Goal: Task Accomplishment & Management: Manage account settings

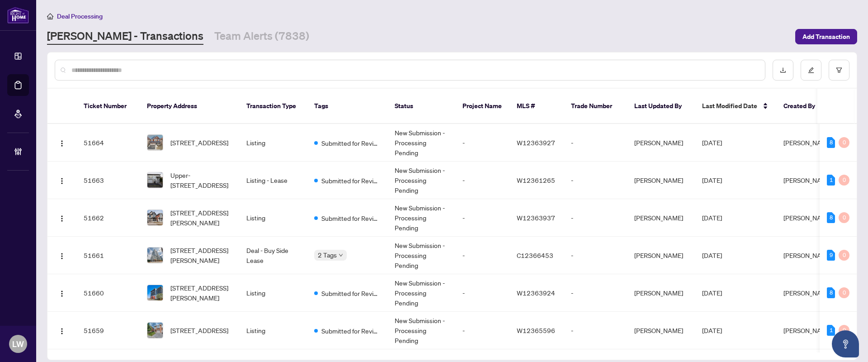
click at [280, 66] on input "text" at bounding box center [414, 70] width 687 height 10
type input "*****"
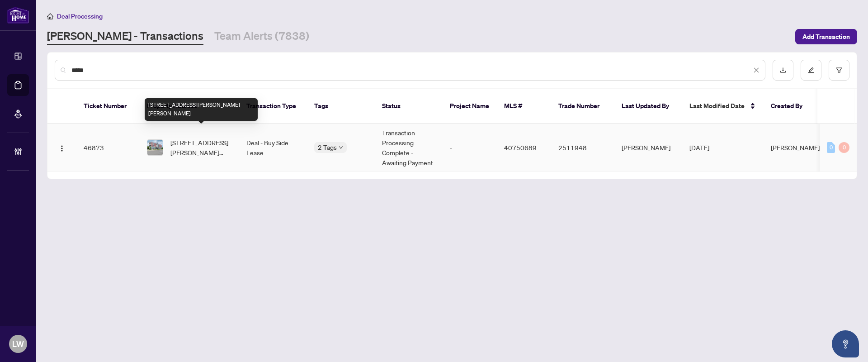
click at [200, 137] on span "[STREET_ADDRESS][PERSON_NAME][PERSON_NAME]" at bounding box center [202, 147] width 62 height 20
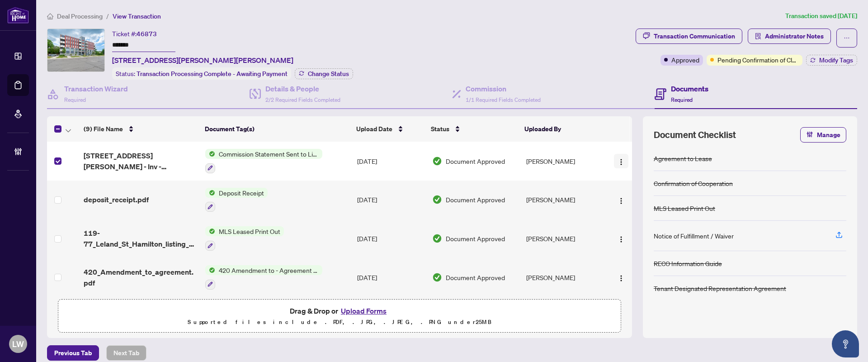
click at [618, 159] on img "button" at bounding box center [621, 161] width 7 height 7
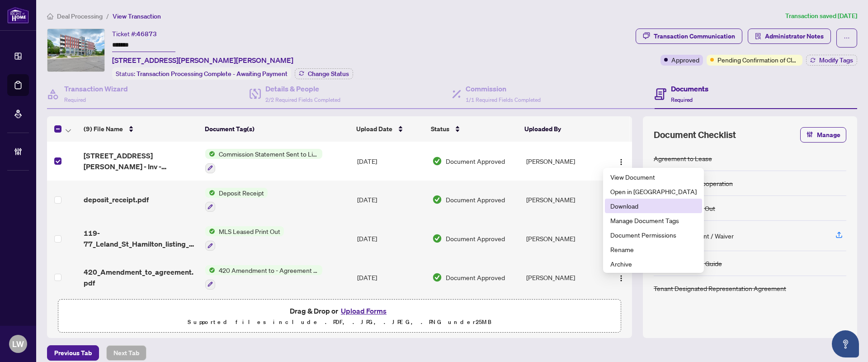
click at [625, 210] on span "Download" at bounding box center [654, 206] width 86 height 10
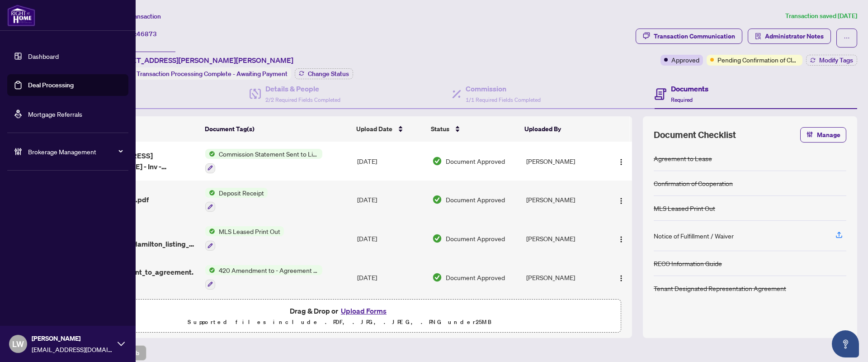
click at [55, 84] on link "Deal Processing" at bounding box center [51, 85] width 46 height 8
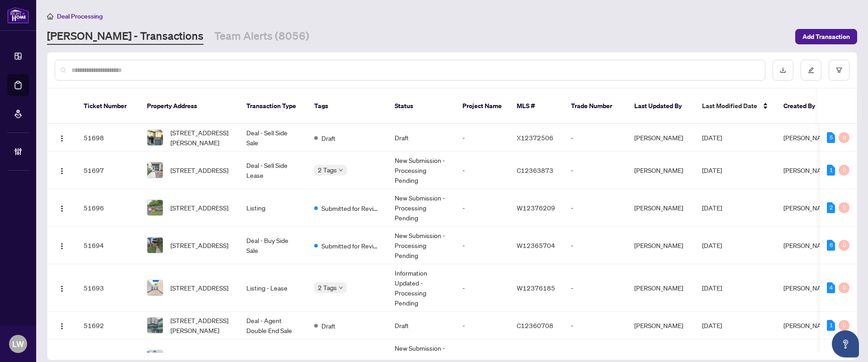
click at [368, 71] on input "text" at bounding box center [414, 70] width 687 height 10
type input "*****"
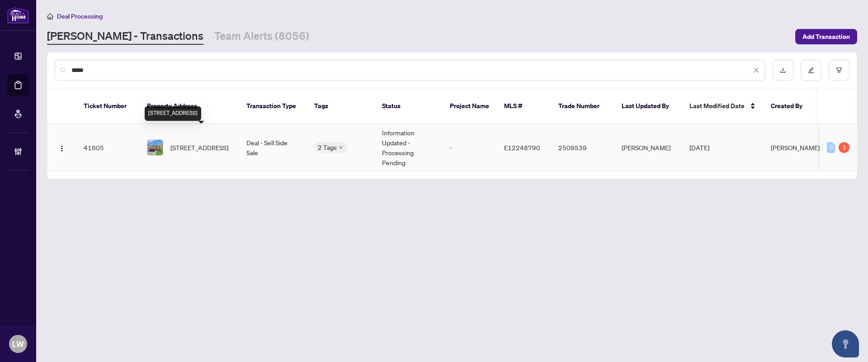
click at [204, 142] on span "[STREET_ADDRESS]" at bounding box center [200, 147] width 58 height 10
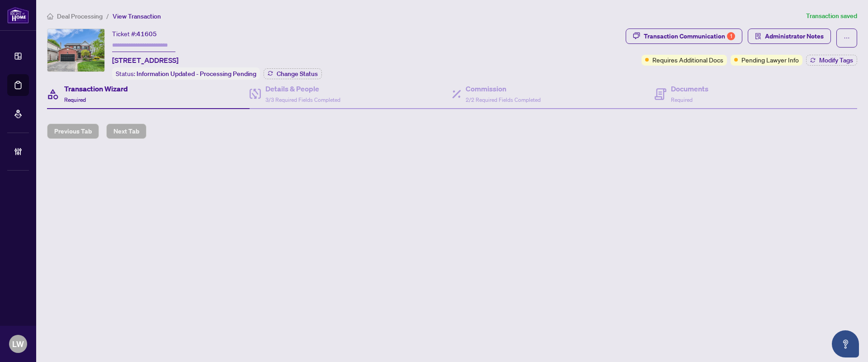
type input "*******"
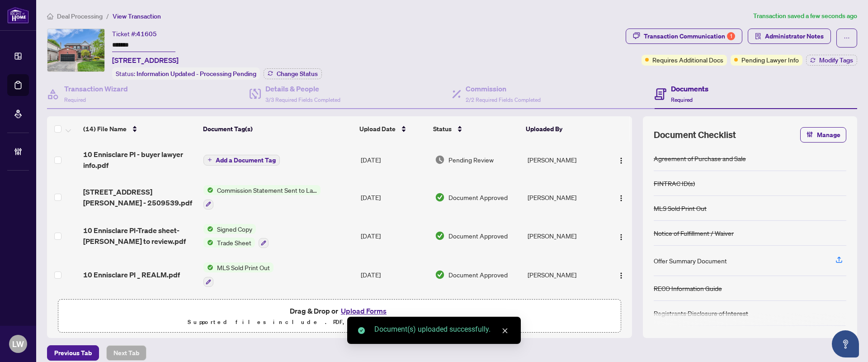
click at [216, 157] on span "Add a Document Tag" at bounding box center [246, 160] width 60 height 6
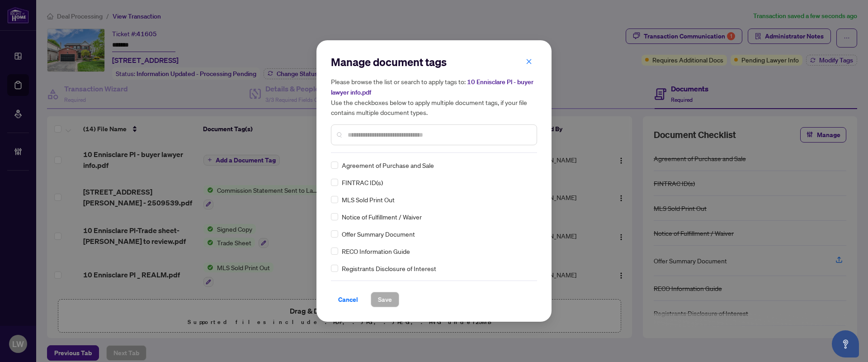
click at [383, 134] on input "text" at bounding box center [439, 135] width 182 height 10
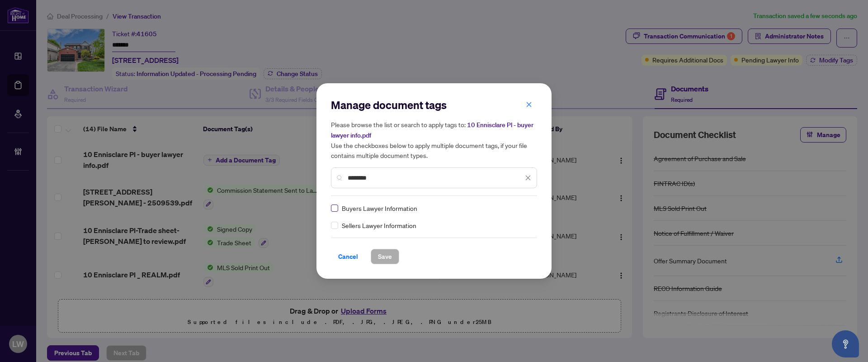
type input "********"
click at [383, 259] on span "Save" at bounding box center [385, 256] width 14 height 14
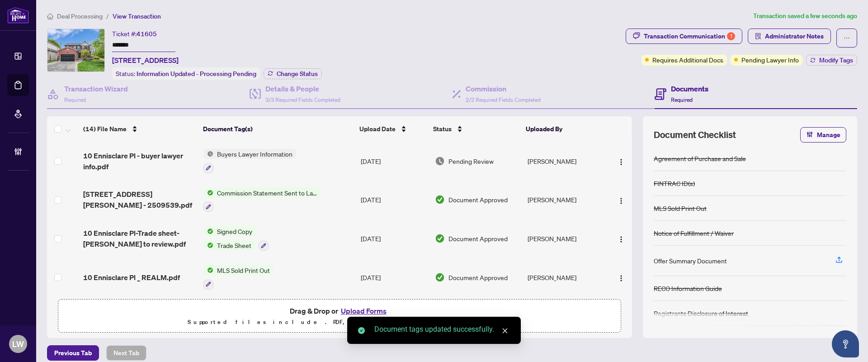
click at [469, 158] on span "Pending Review" at bounding box center [471, 161] width 45 height 10
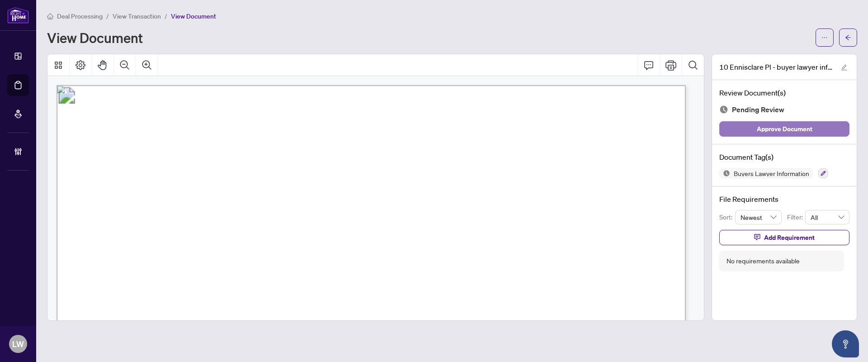
click at [777, 125] on span "Approve Document" at bounding box center [785, 129] width 56 height 14
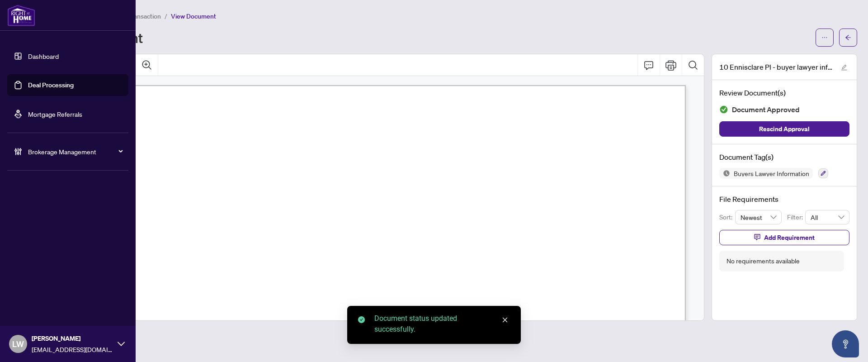
click at [42, 85] on link "Deal Processing" at bounding box center [51, 85] width 46 height 8
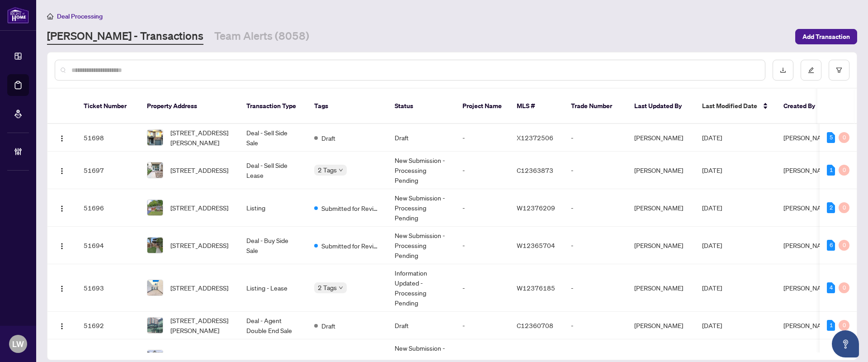
click at [352, 72] on input "text" at bounding box center [414, 70] width 687 height 10
type input "*****"
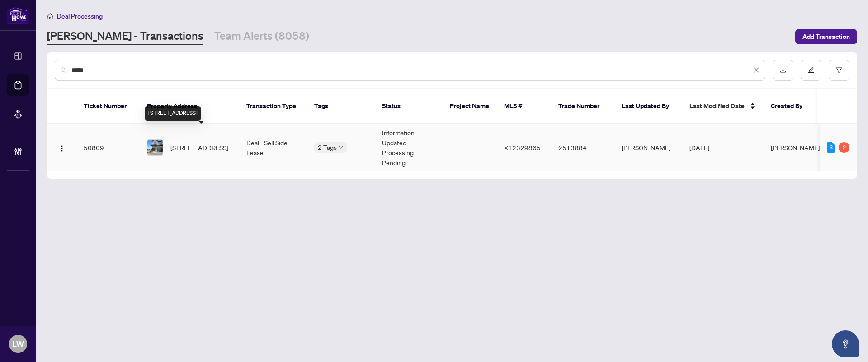
click at [180, 142] on span "[STREET_ADDRESS]" at bounding box center [200, 147] width 58 height 10
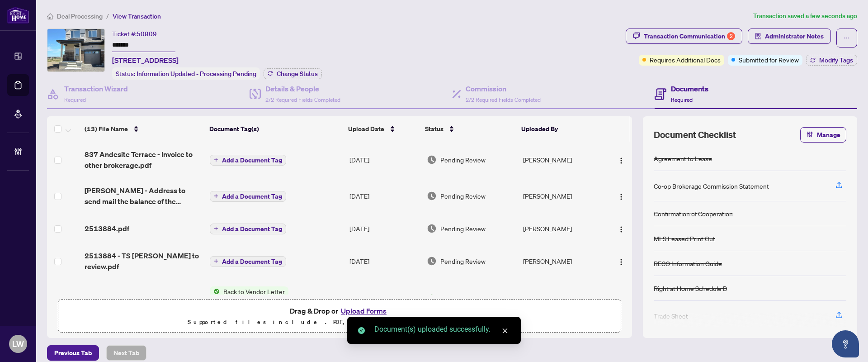
click at [214, 160] on icon "plus" at bounding box center [216, 160] width 4 height 0
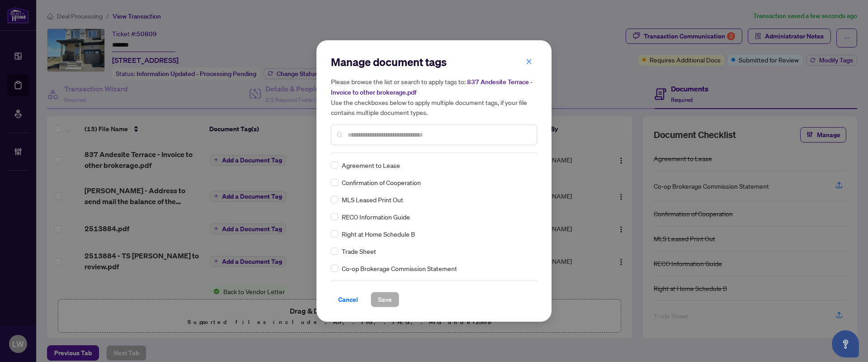
click at [428, 131] on input "text" at bounding box center [439, 135] width 182 height 10
type input "***"
click at [385, 299] on span "Save" at bounding box center [385, 299] width 14 height 14
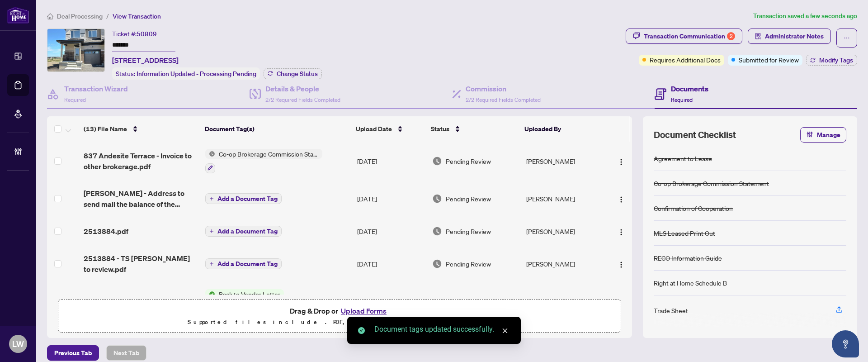
click at [468, 158] on span "Pending Review" at bounding box center [468, 161] width 45 height 10
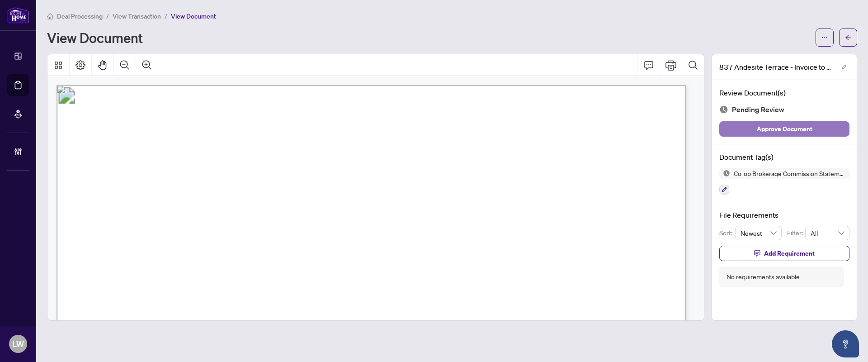
click at [742, 130] on button "Approve Document" at bounding box center [785, 128] width 130 height 15
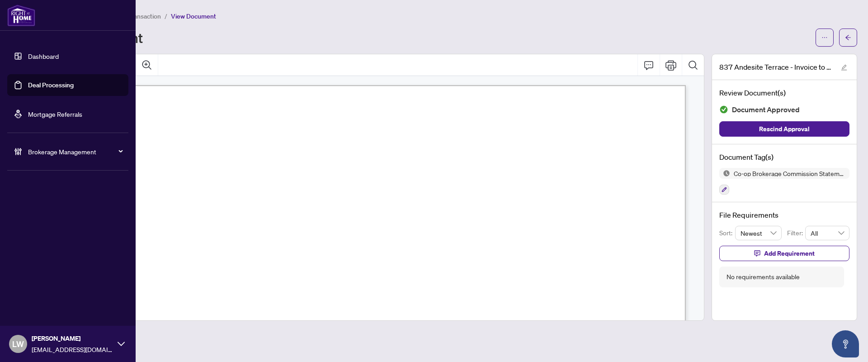
click at [38, 86] on link "Deal Processing" at bounding box center [51, 85] width 46 height 8
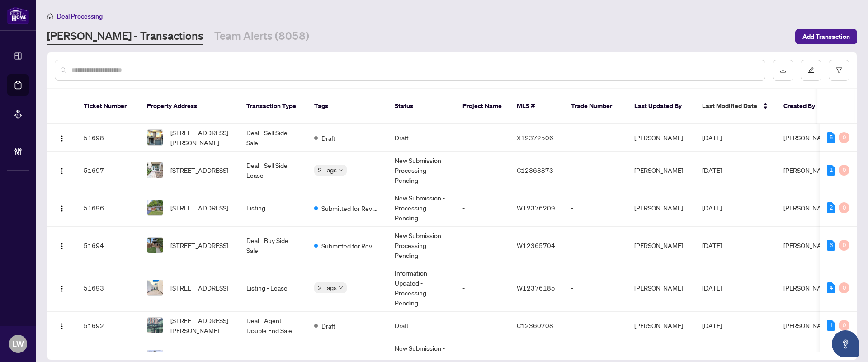
click at [341, 66] on input "text" at bounding box center [414, 70] width 687 height 10
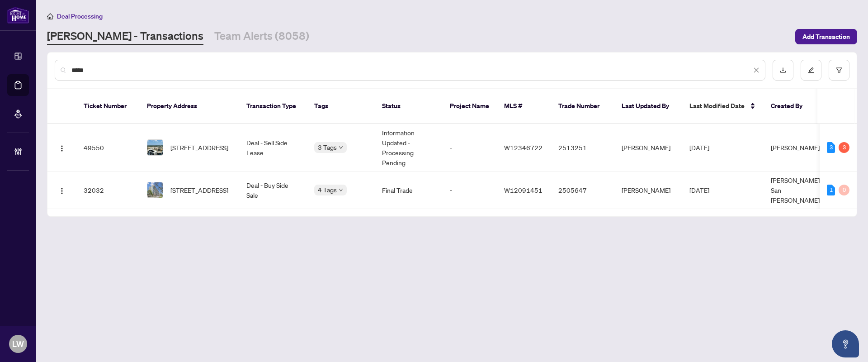
type input "*****"
click at [215, 142] on span "[STREET_ADDRESS]" at bounding box center [200, 147] width 58 height 10
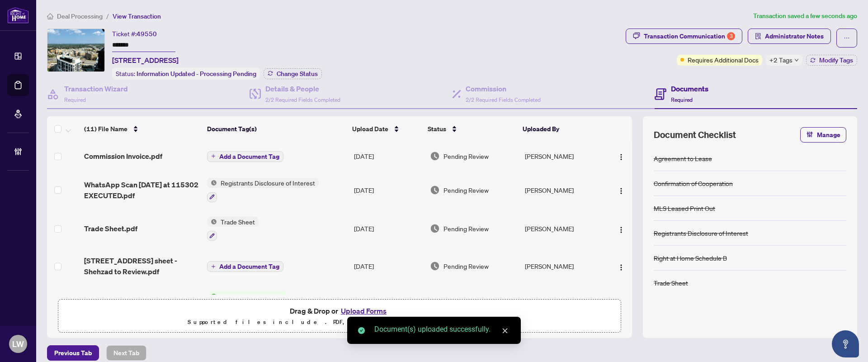
click at [216, 152] on button "Add a Document Tag" at bounding box center [245, 156] width 76 height 11
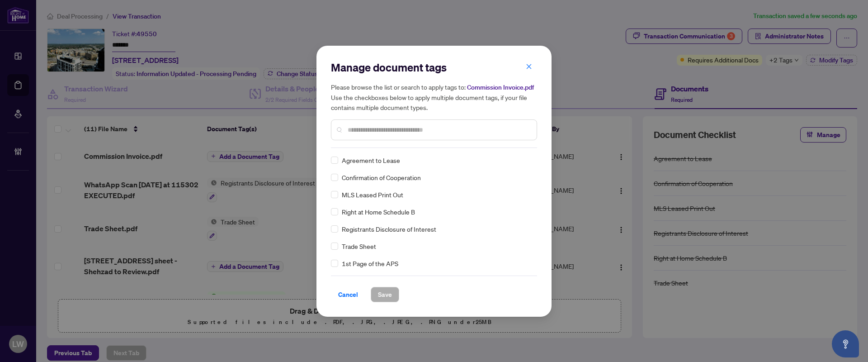
click at [398, 130] on input "text" at bounding box center [439, 130] width 182 height 10
type input "***"
click at [387, 297] on span "Save" at bounding box center [385, 294] width 14 height 14
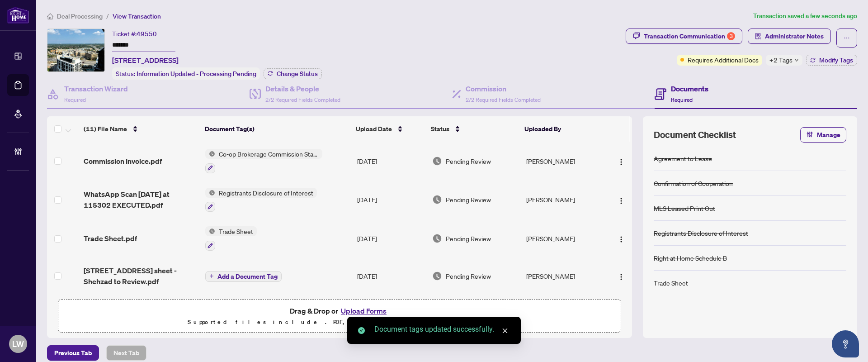
click at [459, 160] on span "Pending Review" at bounding box center [468, 161] width 45 height 10
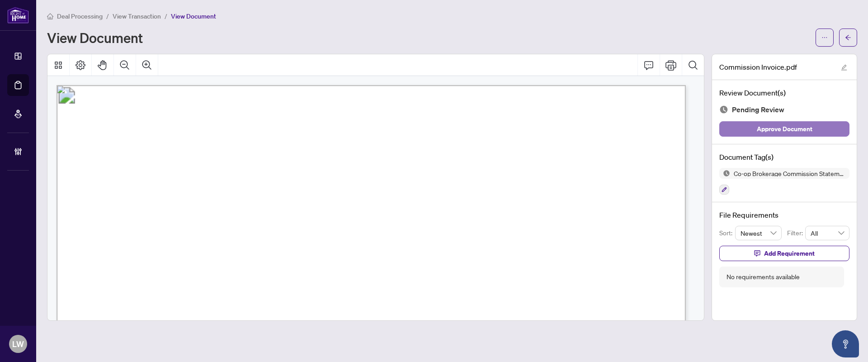
click at [787, 129] on span "Approve Document" at bounding box center [785, 129] width 56 height 14
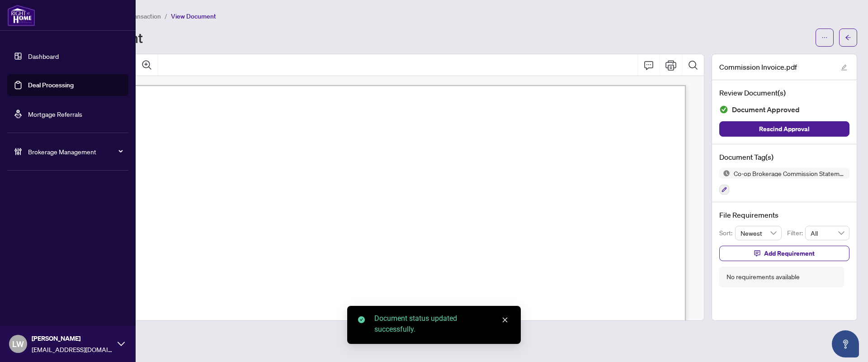
click at [47, 84] on link "Deal Processing" at bounding box center [51, 85] width 46 height 8
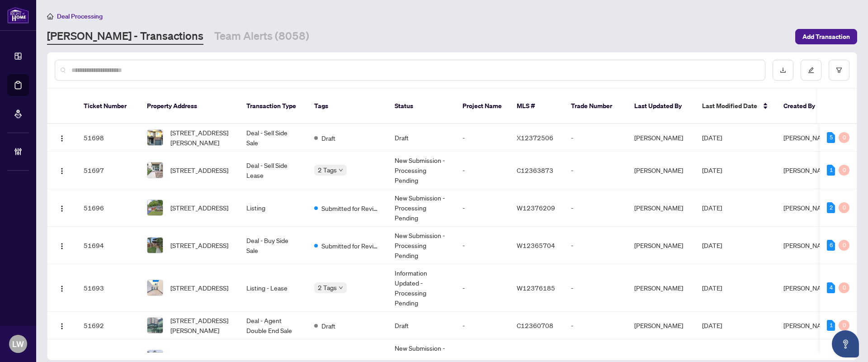
click at [336, 66] on input "text" at bounding box center [414, 70] width 687 height 10
type input "*****"
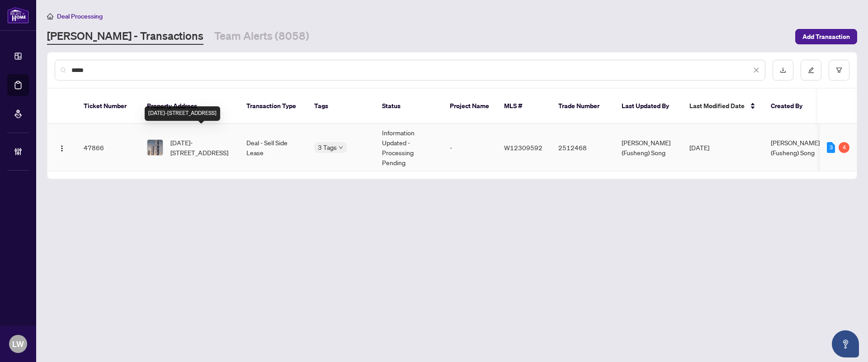
click at [202, 137] on span "[DATE]-[STREET_ADDRESS]" at bounding box center [202, 147] width 62 height 20
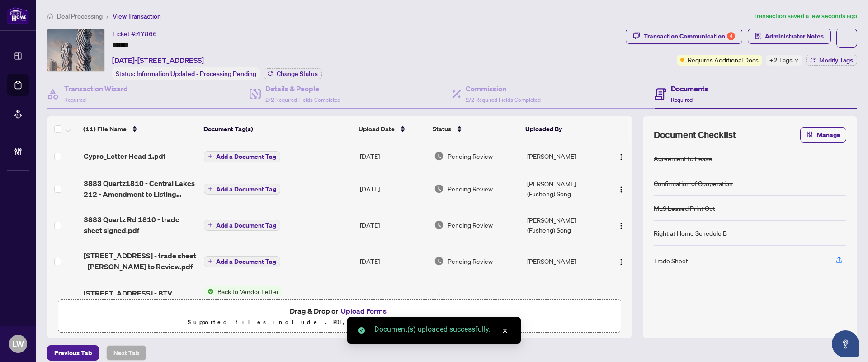
click at [211, 155] on button "Add a Document Tag" at bounding box center [242, 156] width 76 height 11
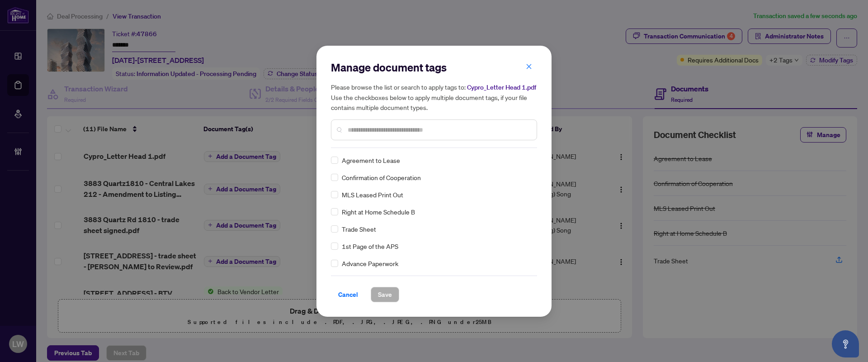
click at [504, 128] on input "text" at bounding box center [439, 130] width 182 height 10
type input "***"
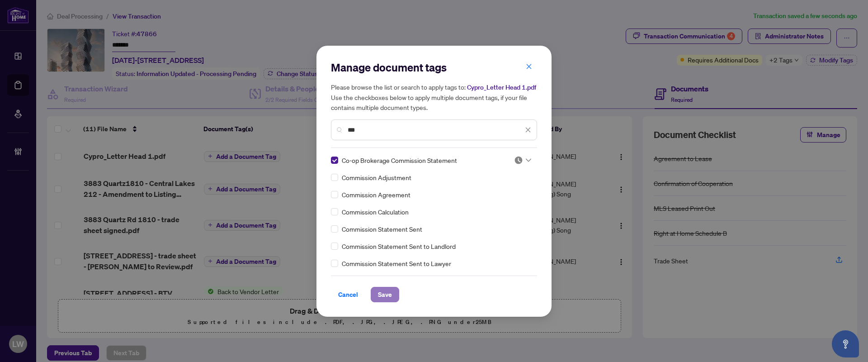
click at [384, 290] on span "Save" at bounding box center [385, 294] width 14 height 14
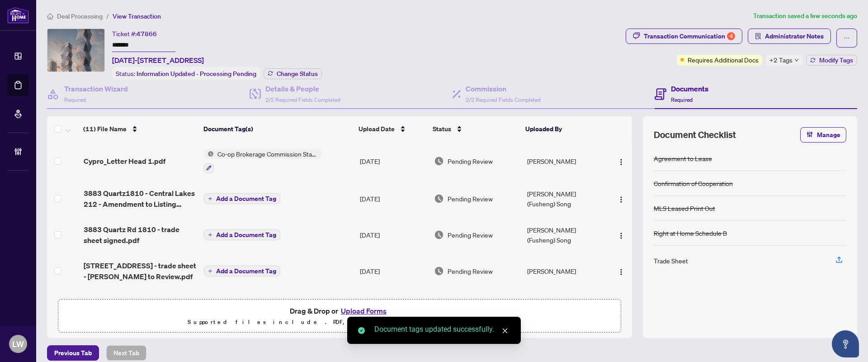
click at [479, 159] on span "Pending Review" at bounding box center [470, 161] width 45 height 10
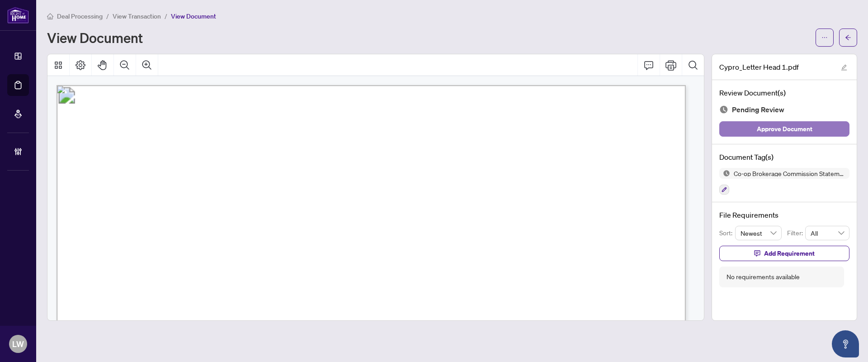
click at [760, 127] on span "Approve Document" at bounding box center [785, 129] width 56 height 14
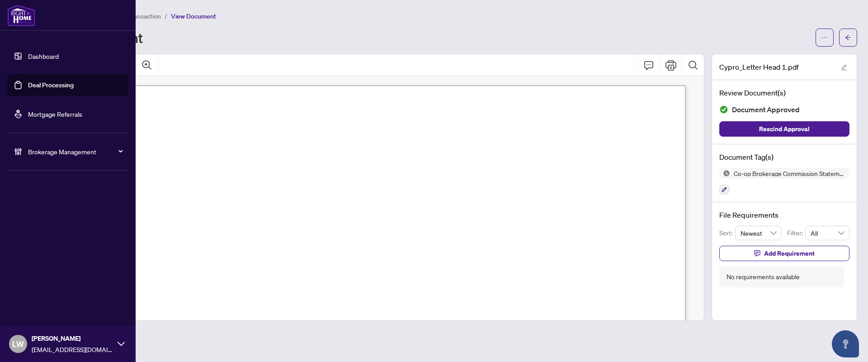
click at [57, 84] on link "Deal Processing" at bounding box center [51, 85] width 46 height 8
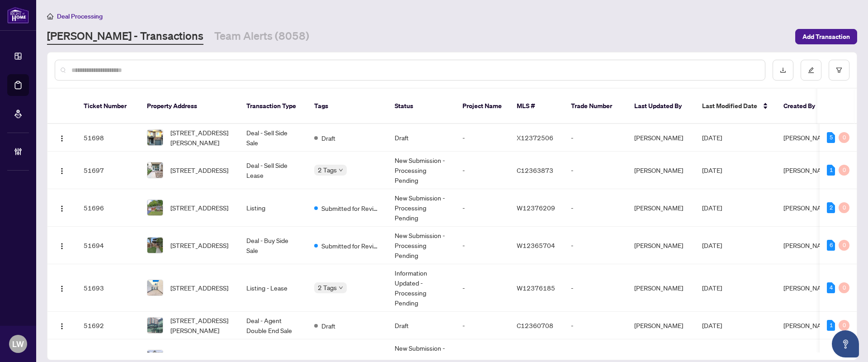
click at [326, 71] on input "text" at bounding box center [414, 70] width 687 height 10
type input "*****"
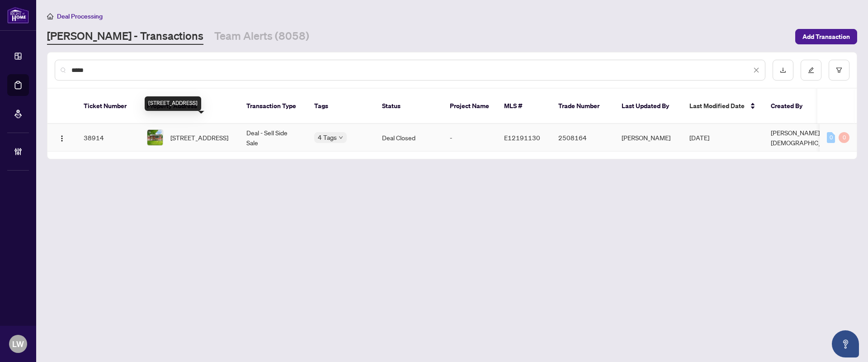
click at [197, 133] on span "[STREET_ADDRESS]" at bounding box center [200, 138] width 58 height 10
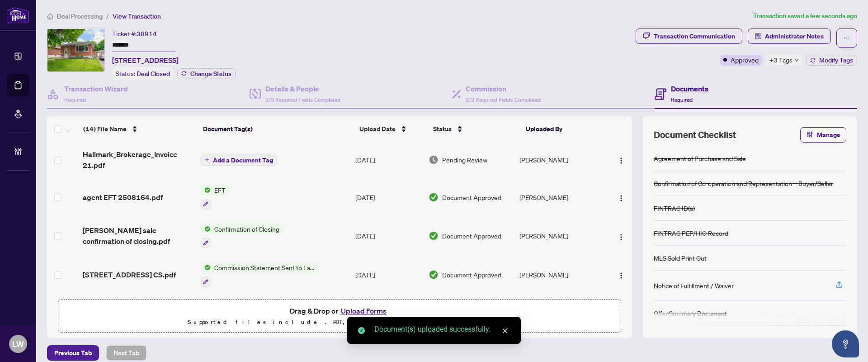
click at [209, 161] on button "Add a Document Tag" at bounding box center [239, 160] width 76 height 11
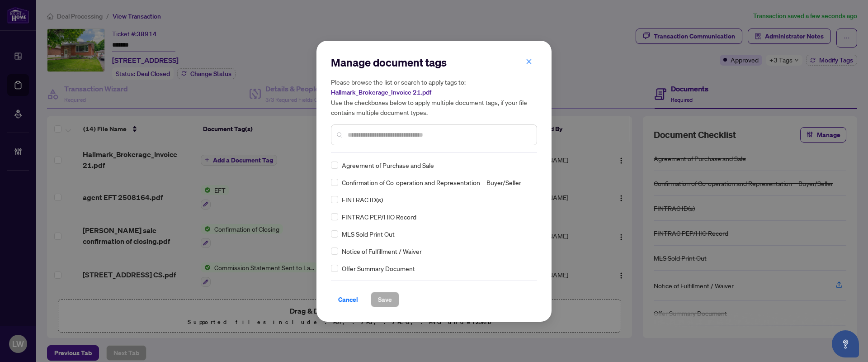
click at [398, 130] on input "text" at bounding box center [439, 135] width 182 height 10
type input "***"
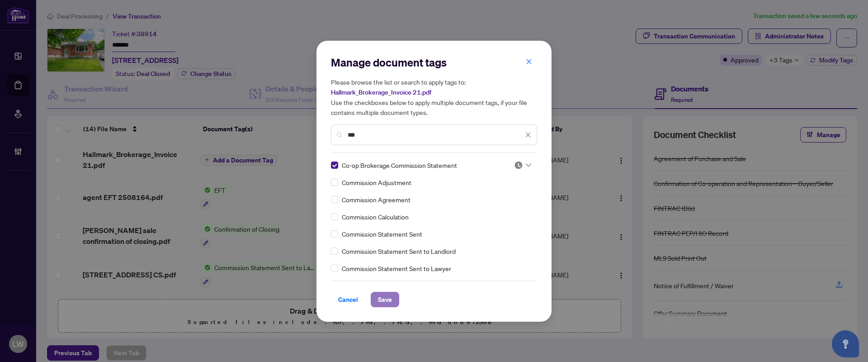
click at [383, 300] on span "Save" at bounding box center [385, 299] width 14 height 14
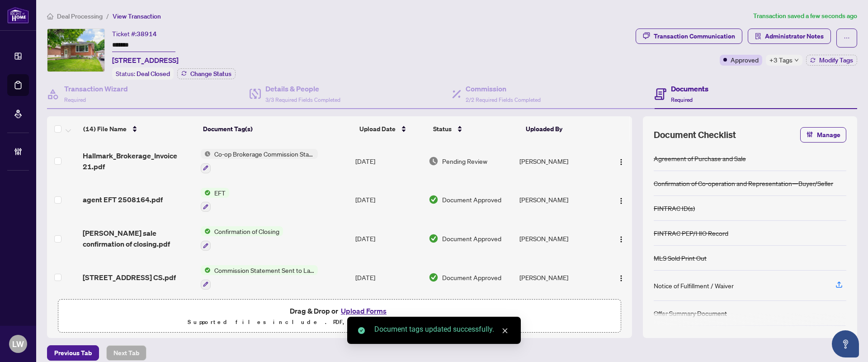
click at [472, 158] on span "Pending Review" at bounding box center [464, 161] width 45 height 10
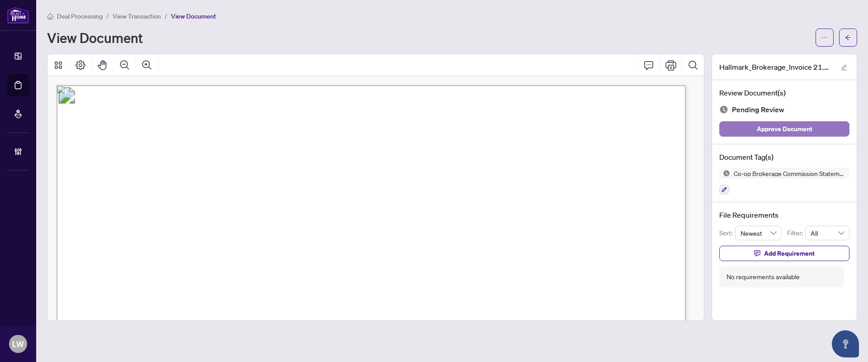
click at [778, 135] on span "Approve Document" at bounding box center [785, 129] width 56 height 14
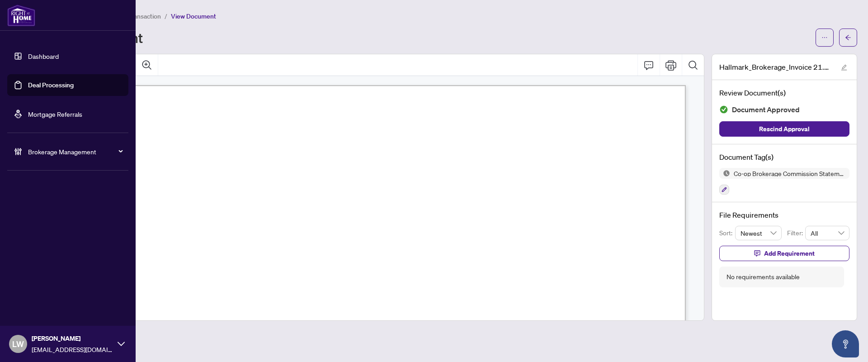
click at [42, 87] on link "Deal Processing" at bounding box center [51, 85] width 46 height 8
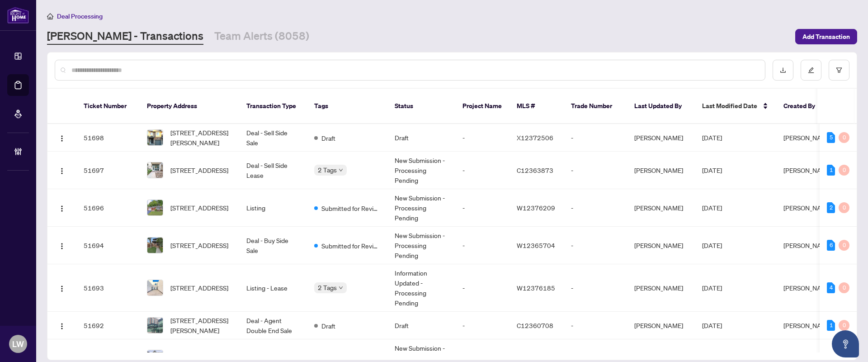
click at [332, 66] on input "text" at bounding box center [414, 70] width 687 height 10
type input "*****"
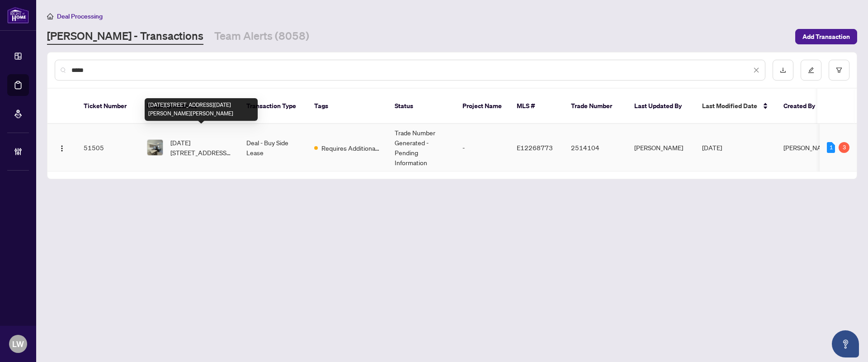
click at [195, 137] on span "[DATE][STREET_ADDRESS][DATE][PERSON_NAME][PERSON_NAME]" at bounding box center [202, 147] width 62 height 20
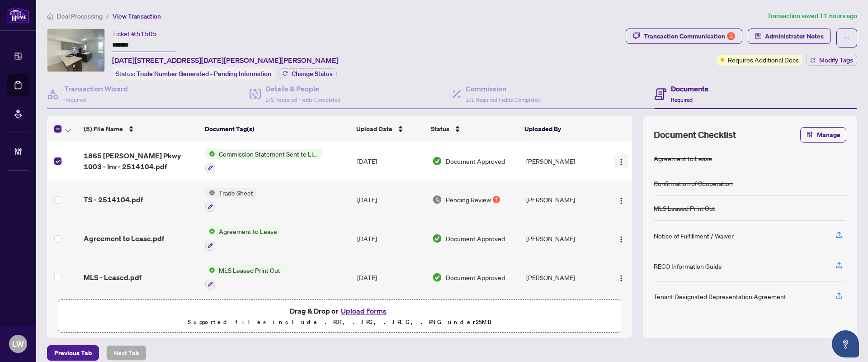
click at [618, 163] on img "button" at bounding box center [621, 161] width 7 height 7
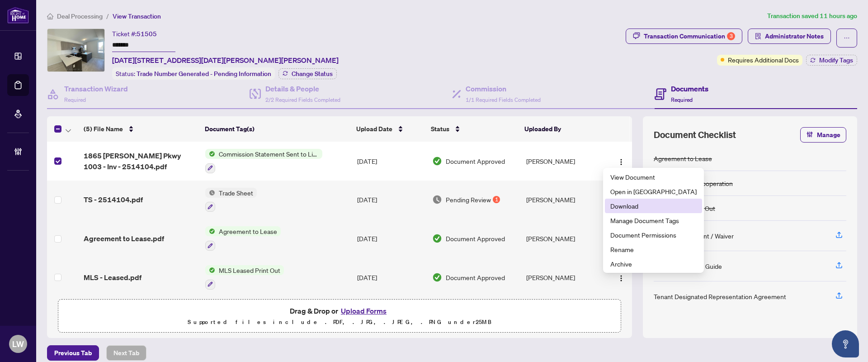
click at [630, 206] on span "Download" at bounding box center [654, 206] width 86 height 10
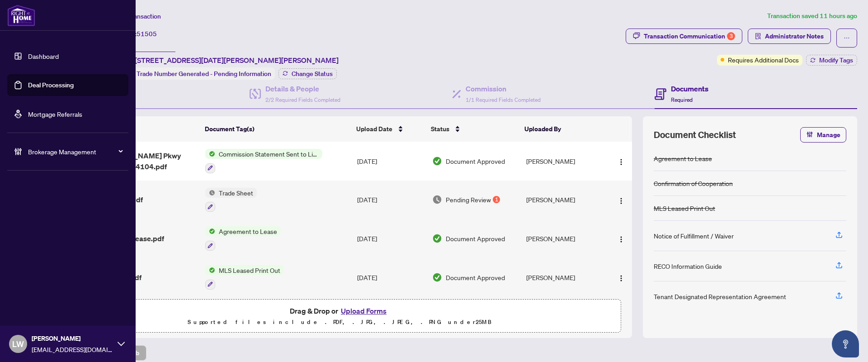
click at [41, 85] on link "Deal Processing" at bounding box center [51, 85] width 46 height 8
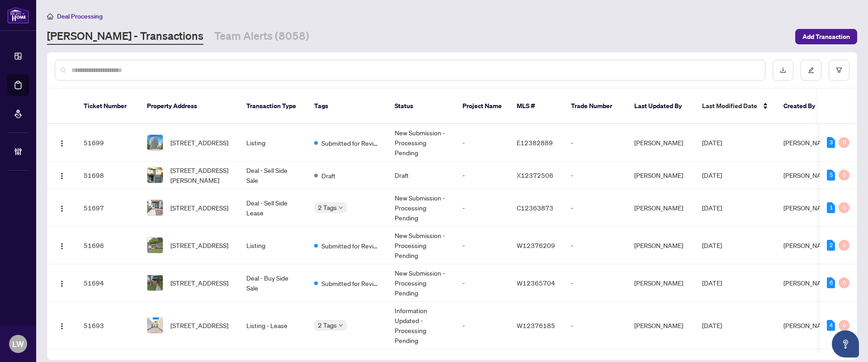
click at [263, 66] on input "text" at bounding box center [414, 70] width 687 height 10
type input "*****"
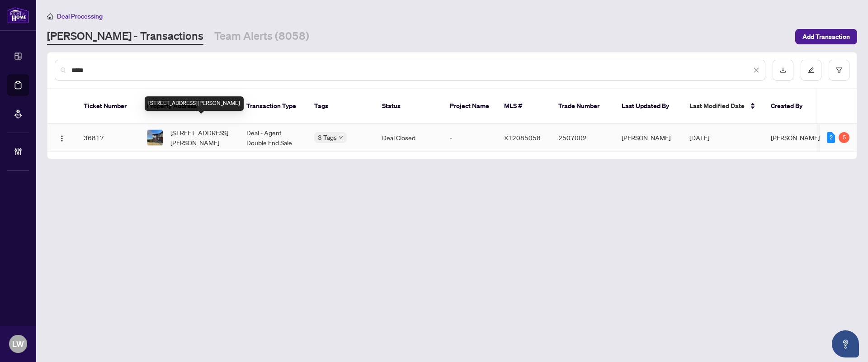
click at [193, 128] on span "[STREET_ADDRESS][PERSON_NAME]" at bounding box center [202, 138] width 62 height 20
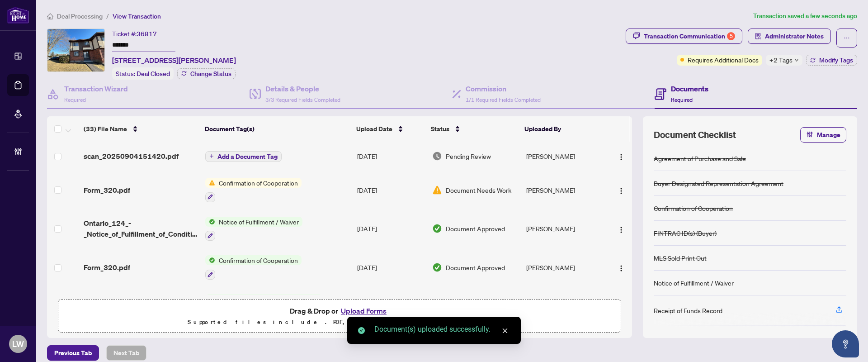
click at [213, 154] on button "Add a Document Tag" at bounding box center [243, 156] width 76 height 11
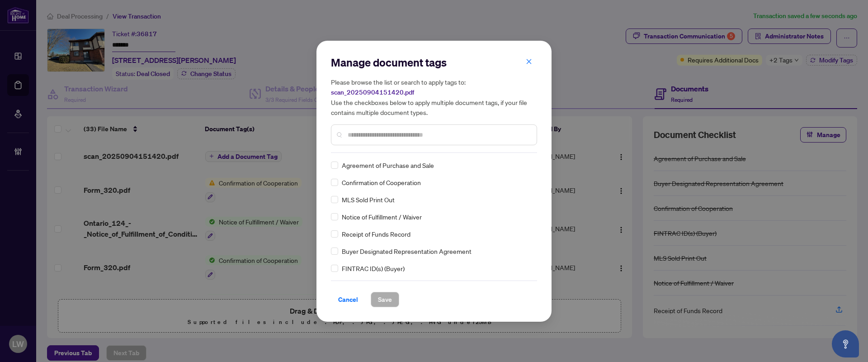
click at [434, 137] on input "text" at bounding box center [439, 135] width 182 height 10
type input "***"
click at [390, 303] on span "Save" at bounding box center [385, 299] width 14 height 14
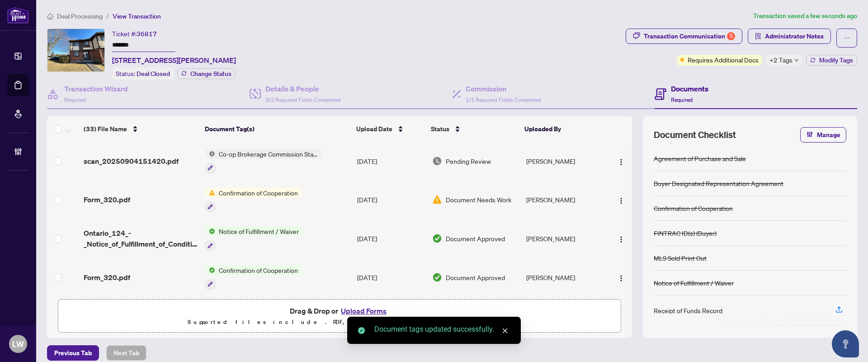
click at [474, 157] on span "Pending Review" at bounding box center [468, 161] width 45 height 10
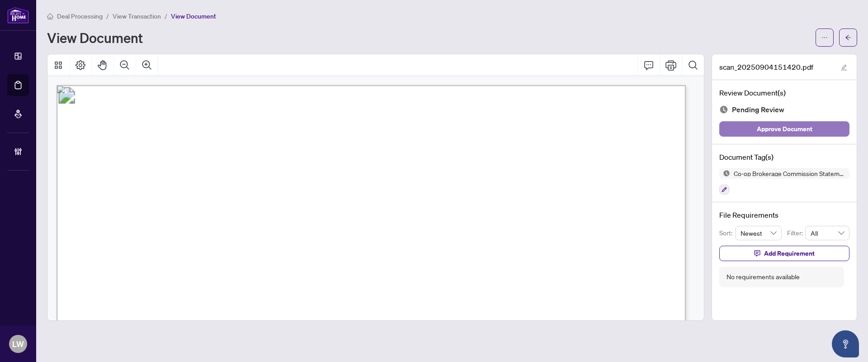
click at [772, 127] on span "Approve Document" at bounding box center [785, 129] width 56 height 14
click at [151, 16] on span "View Transaction" at bounding box center [137, 16] width 48 height 8
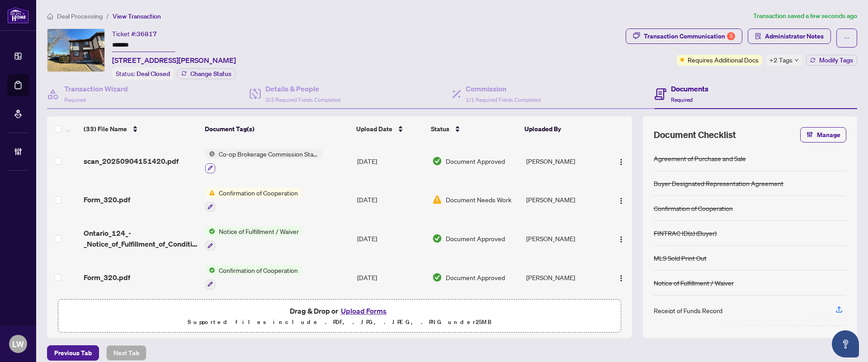
click at [205, 169] on button "button" at bounding box center [210, 168] width 10 height 10
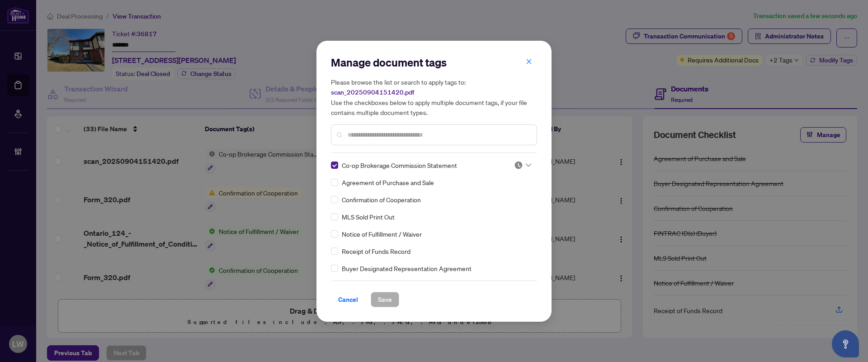
click at [373, 136] on input "text" at bounding box center [439, 135] width 182 height 10
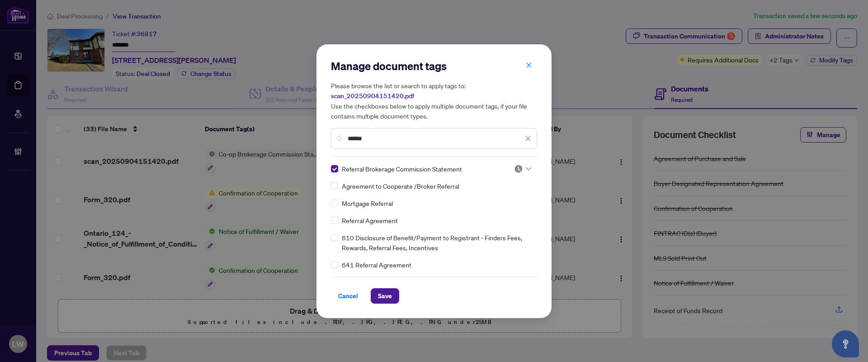
drag, startPoint x: 375, startPoint y: 139, endPoint x: 305, endPoint y: 120, distance: 72.5
click at [305, 120] on div "Manage document tags Please browse the list or search to apply tags to: scan_20…" at bounding box center [434, 181] width 868 height 362
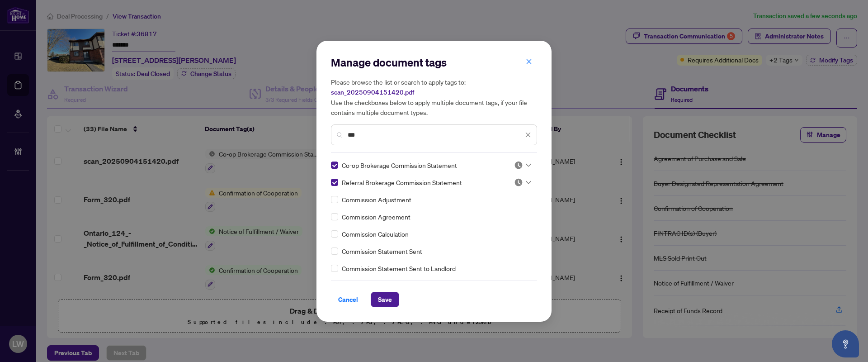
type input "***"
click at [383, 300] on span "Save" at bounding box center [385, 299] width 14 height 14
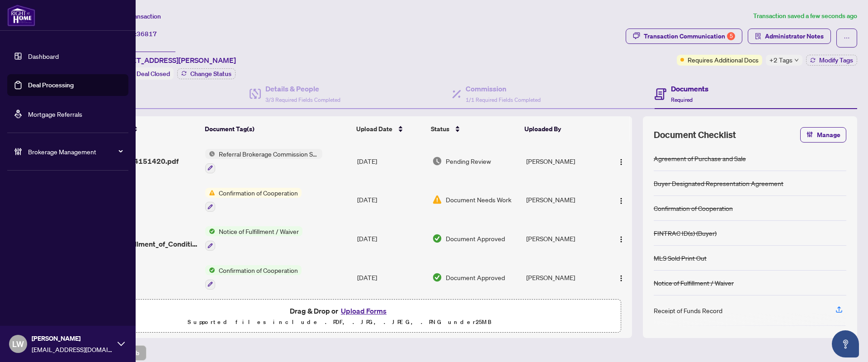
click at [48, 81] on link "Deal Processing" at bounding box center [51, 85] width 46 height 8
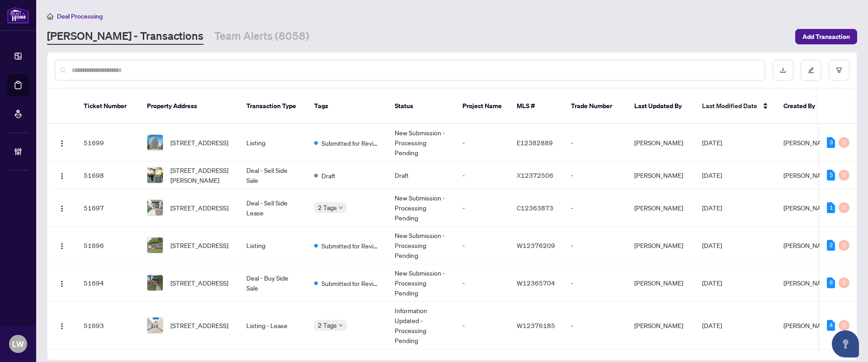
click at [307, 71] on input "text" at bounding box center [414, 70] width 687 height 10
type input "*****"
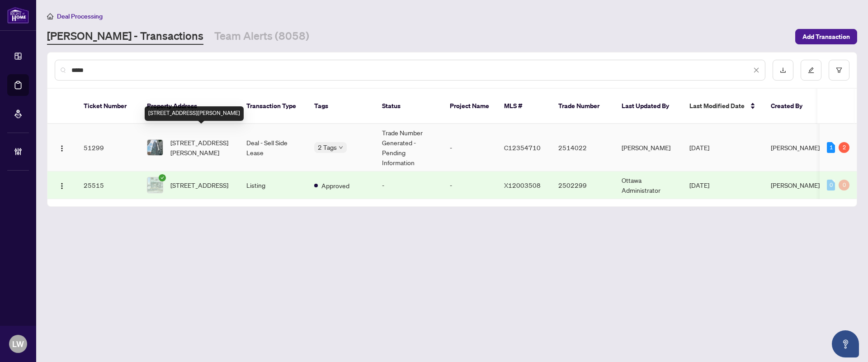
click at [188, 137] on span "[STREET_ADDRESS][PERSON_NAME]" at bounding box center [202, 147] width 62 height 20
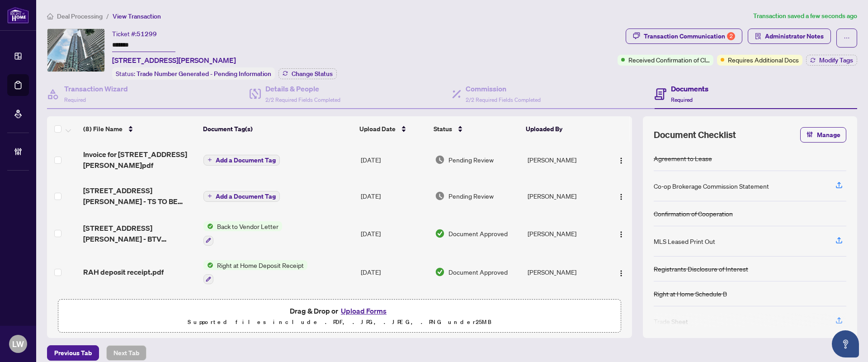
click at [204, 157] on button "Add a Document Tag" at bounding box center [242, 160] width 76 height 11
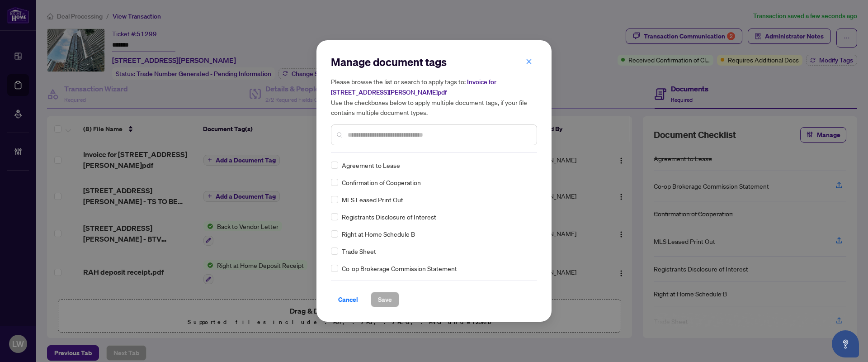
click at [376, 133] on input "text" at bounding box center [439, 135] width 182 height 10
type input "***"
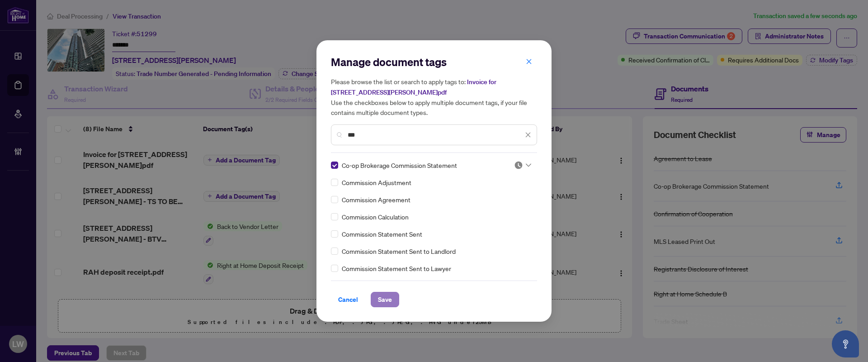
click at [385, 299] on span "Save" at bounding box center [385, 299] width 14 height 14
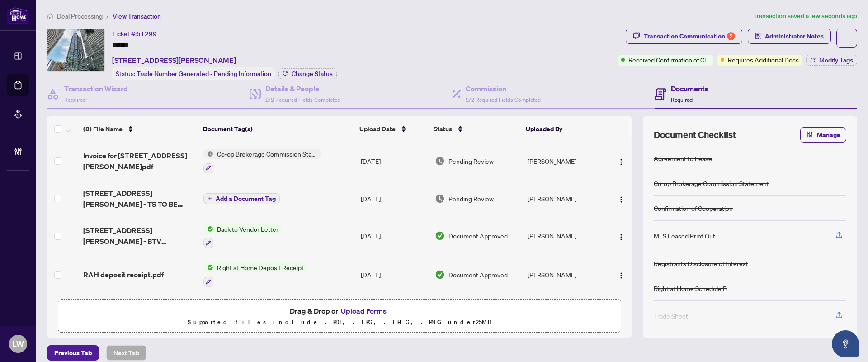
click at [475, 156] on span "Pending Review" at bounding box center [471, 161] width 45 height 10
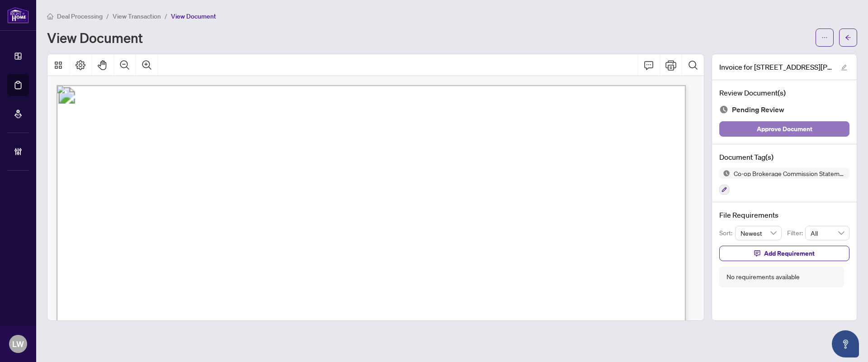
click at [776, 129] on span "Approve Document" at bounding box center [785, 129] width 56 height 14
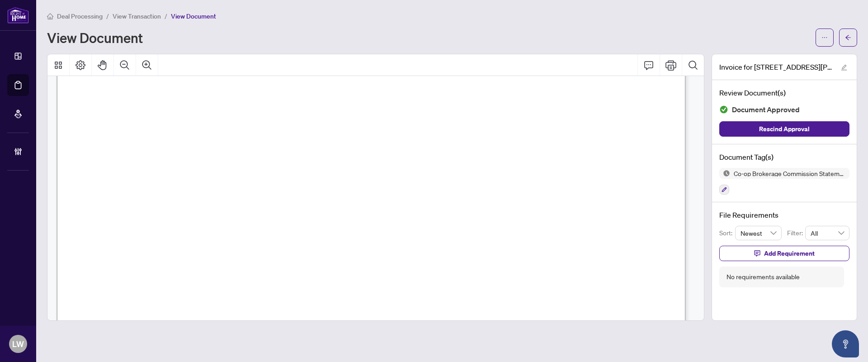
scroll to position [396, 0]
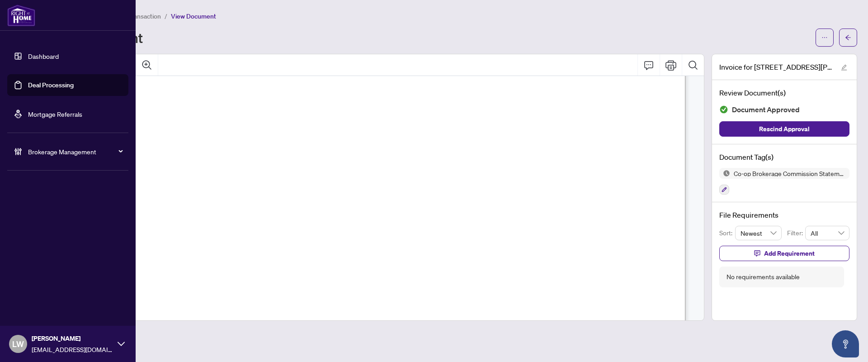
click at [59, 84] on link "Deal Processing" at bounding box center [51, 85] width 46 height 8
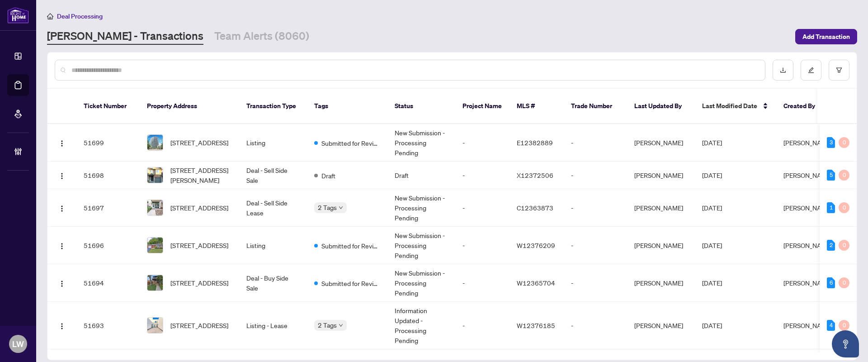
click at [294, 71] on input "text" at bounding box center [414, 70] width 687 height 10
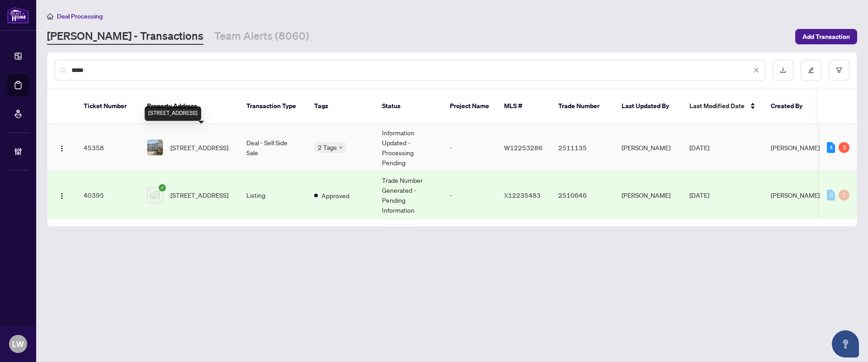
type input "*****"
click at [194, 142] on span "[STREET_ADDRESS]" at bounding box center [200, 147] width 58 height 10
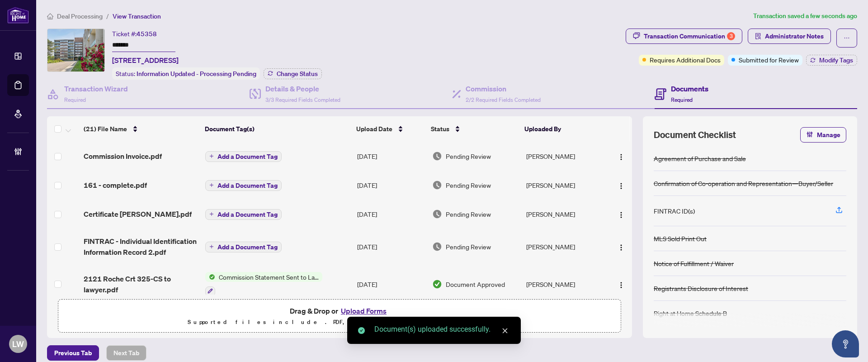
click at [209, 155] on icon "plus" at bounding box center [211, 156] width 5 height 5
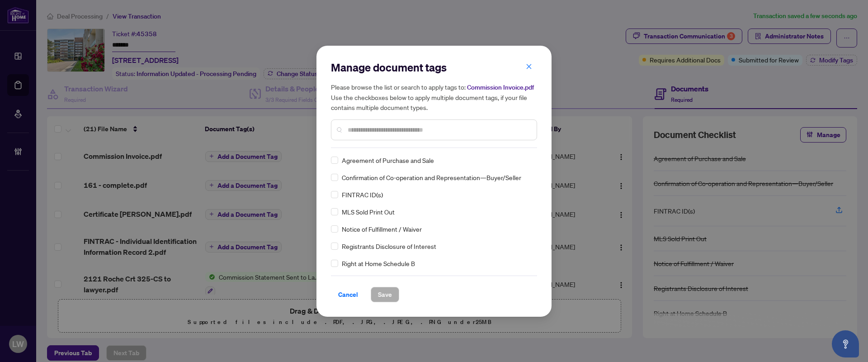
click at [390, 129] on input "text" at bounding box center [439, 130] width 182 height 10
type input "***"
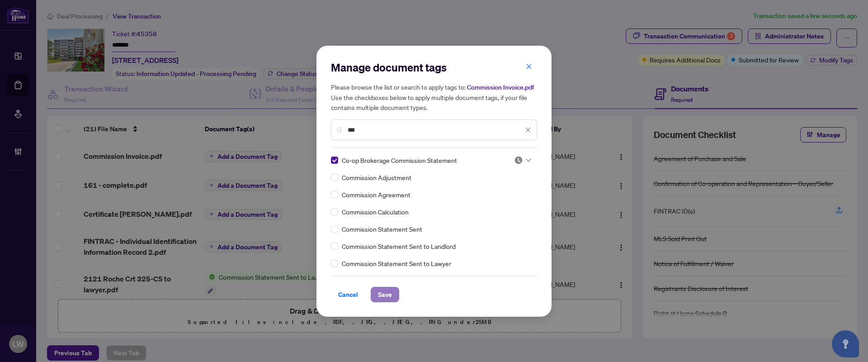
click at [389, 293] on span "Save" at bounding box center [385, 294] width 14 height 14
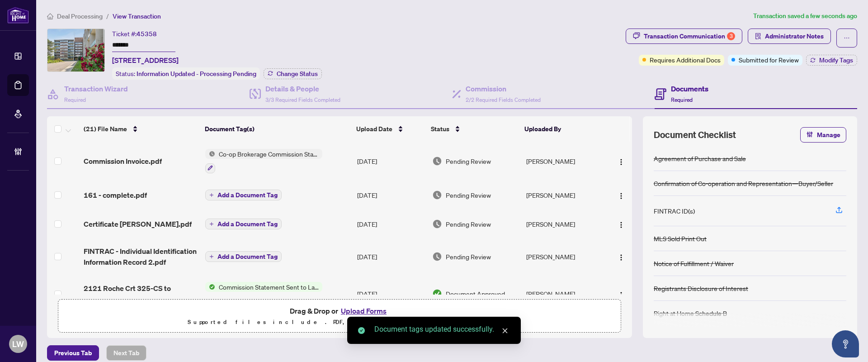
click at [463, 159] on span "Pending Review" at bounding box center [468, 161] width 45 height 10
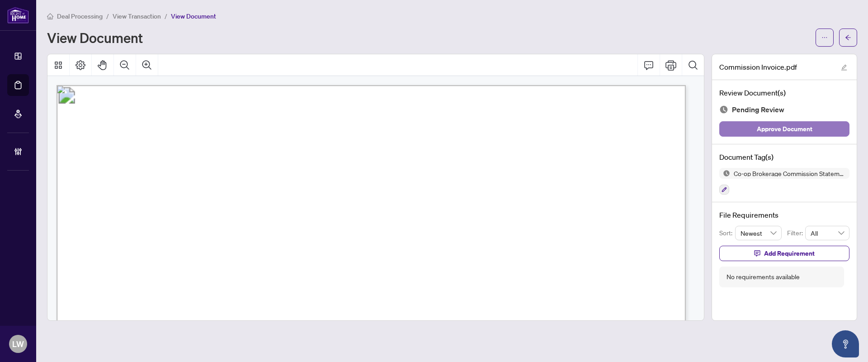
click at [767, 127] on span "Approve Document" at bounding box center [785, 129] width 56 height 14
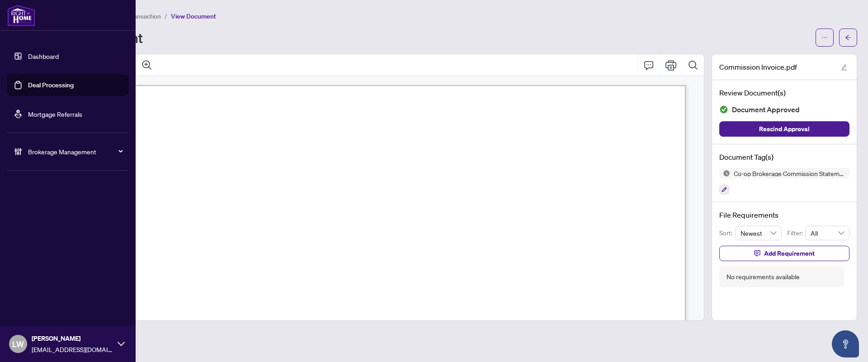
click at [62, 86] on link "Deal Processing" at bounding box center [51, 85] width 46 height 8
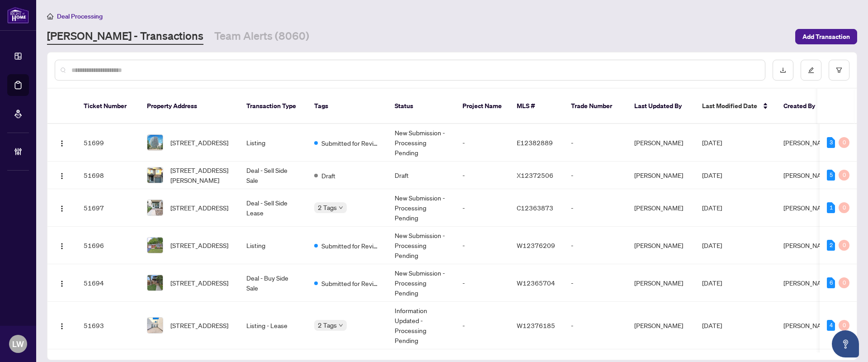
click at [324, 68] on input "text" at bounding box center [414, 70] width 687 height 10
type input "*****"
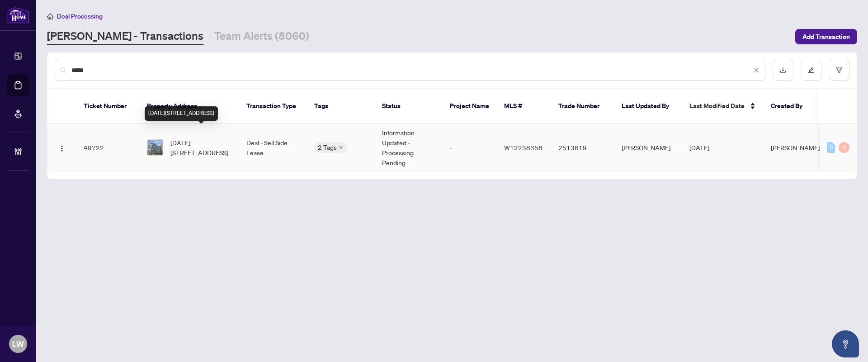
click at [208, 137] on span "[DATE][STREET_ADDRESS]" at bounding box center [202, 147] width 62 height 20
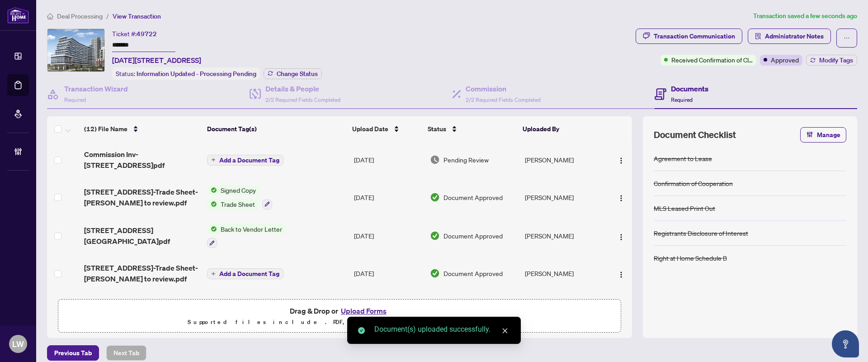
click at [214, 158] on button "Add a Document Tag" at bounding box center [245, 160] width 76 height 11
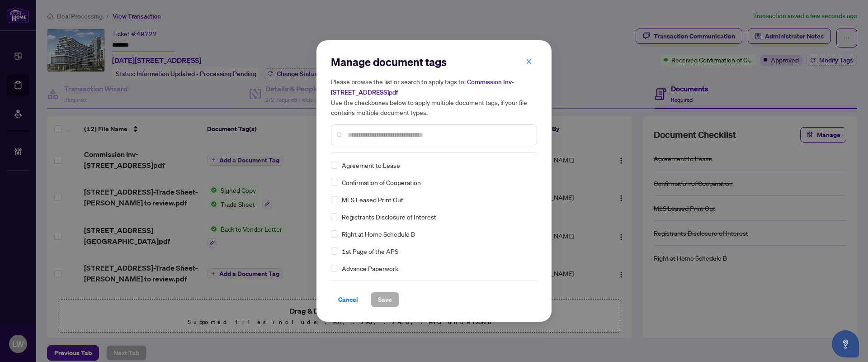
click at [364, 136] on input "text" at bounding box center [439, 135] width 182 height 10
type input "***"
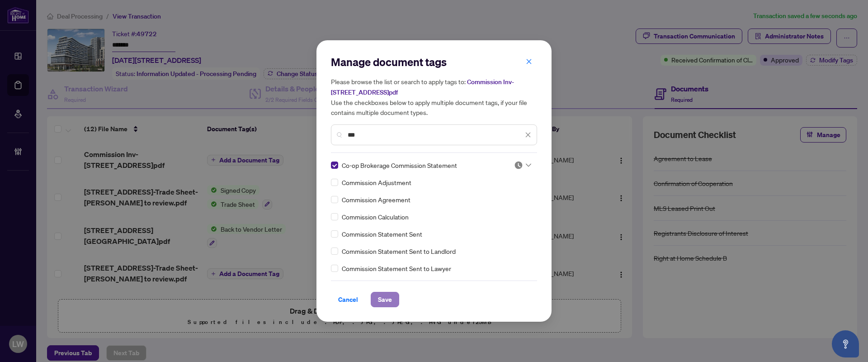
click at [389, 303] on span "Save" at bounding box center [385, 299] width 14 height 14
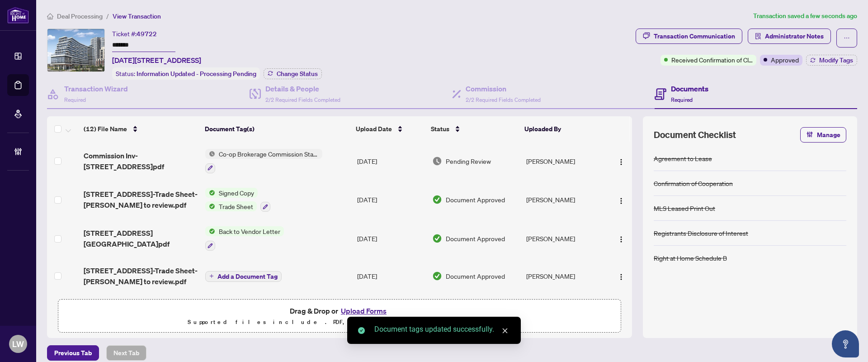
click at [474, 159] on span "Pending Review" at bounding box center [468, 161] width 45 height 10
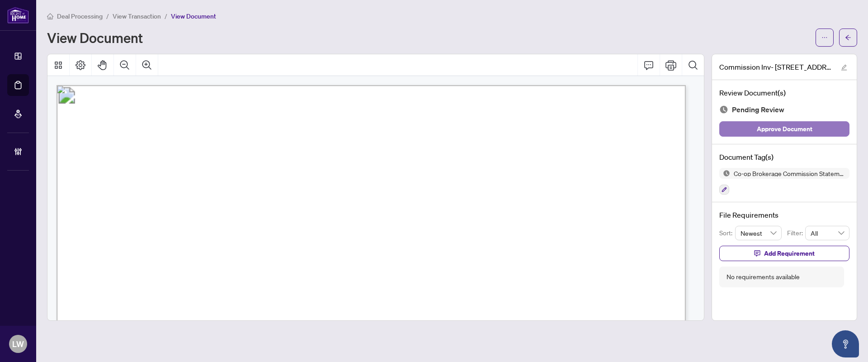
click at [763, 133] on span "Approve Document" at bounding box center [785, 129] width 56 height 14
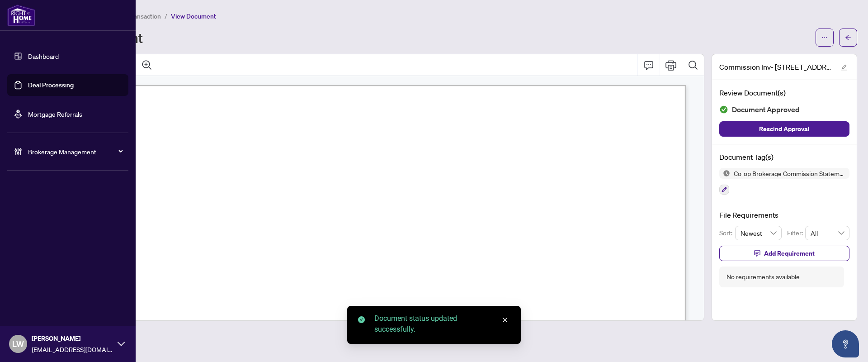
click at [46, 85] on link "Deal Processing" at bounding box center [51, 85] width 46 height 8
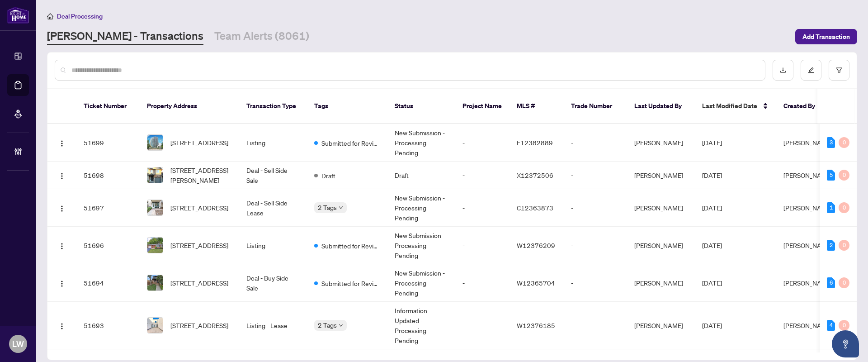
click at [311, 69] on input "text" at bounding box center [414, 70] width 687 height 10
type input "*****"
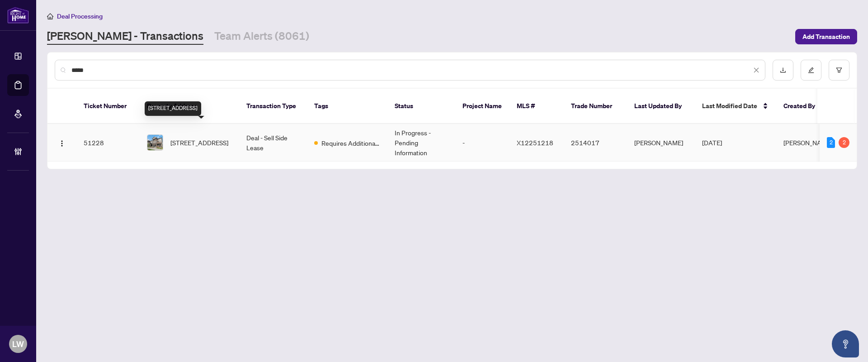
click at [217, 137] on span "[STREET_ADDRESS]" at bounding box center [200, 142] width 58 height 10
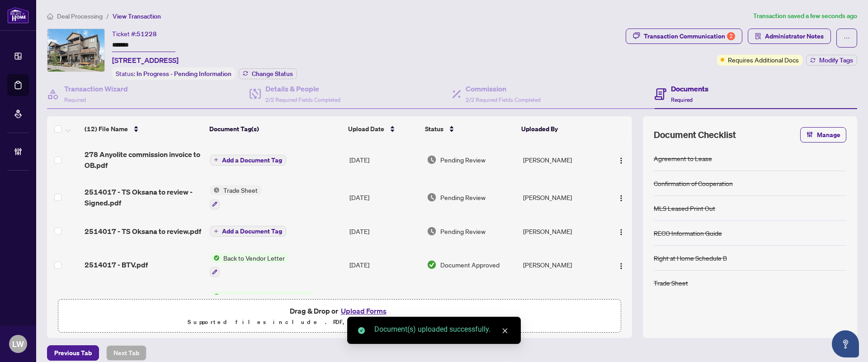
click at [222, 157] on span "Add a Document Tag" at bounding box center [252, 160] width 60 height 6
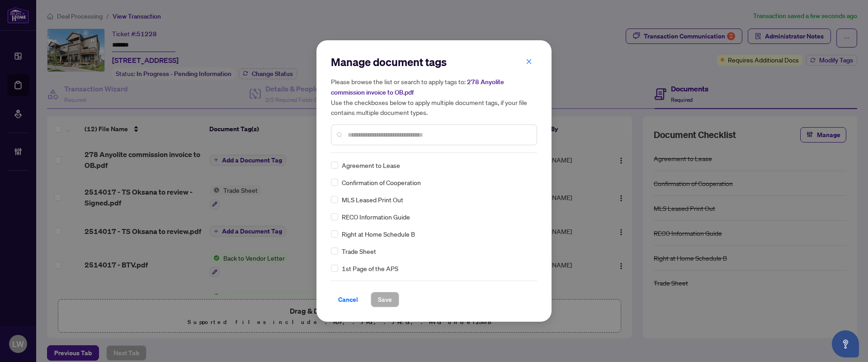
click at [389, 135] on input "text" at bounding box center [439, 135] width 182 height 10
type input "***"
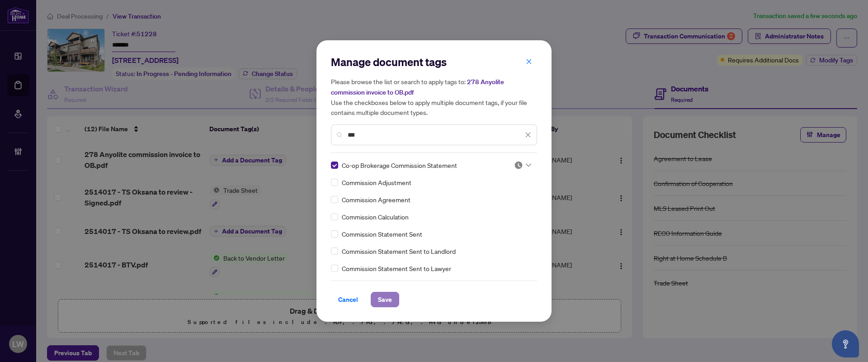
click at [386, 298] on span "Save" at bounding box center [385, 299] width 14 height 14
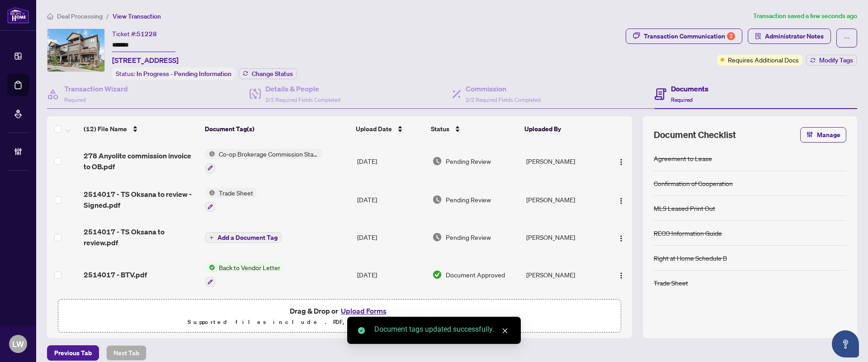
click at [455, 157] on span "Pending Review" at bounding box center [468, 161] width 45 height 10
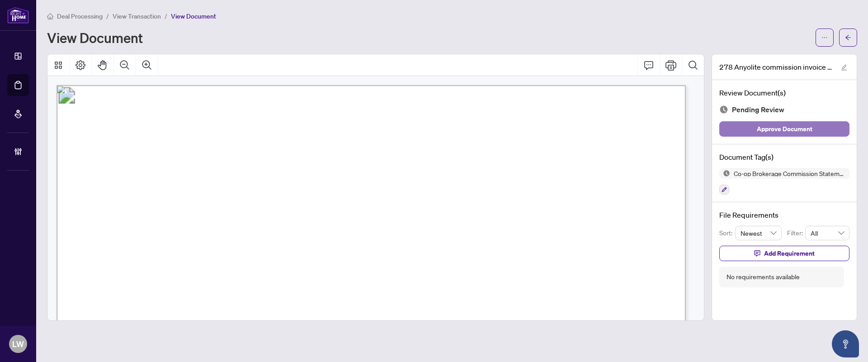
click at [779, 129] on span "Approve Document" at bounding box center [785, 129] width 56 height 14
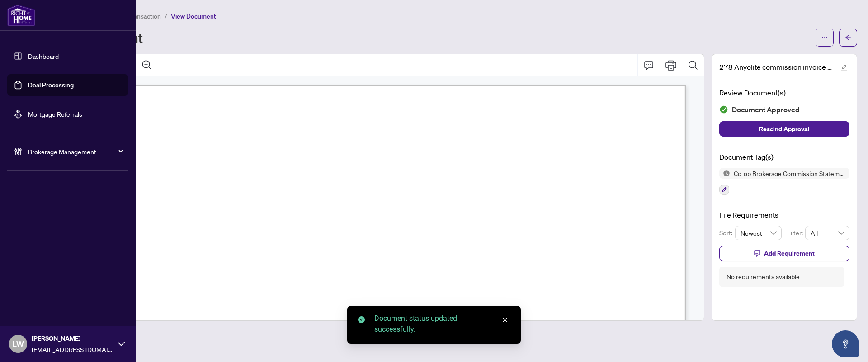
click at [53, 85] on link "Deal Processing" at bounding box center [51, 85] width 46 height 8
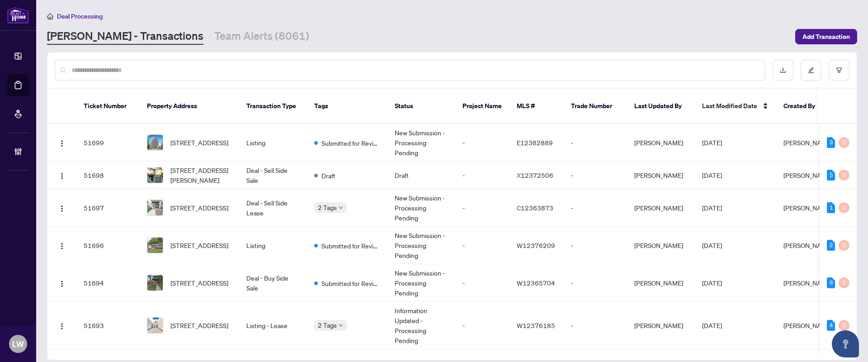
click at [291, 71] on input "text" at bounding box center [414, 70] width 687 height 10
type input "*****"
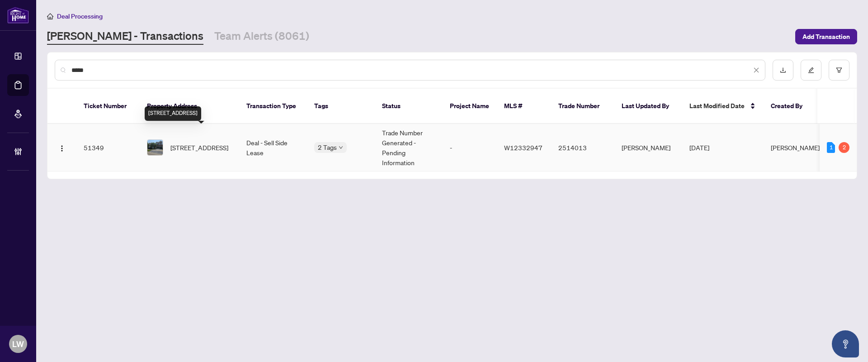
click at [189, 142] on span "[STREET_ADDRESS]" at bounding box center [200, 147] width 58 height 10
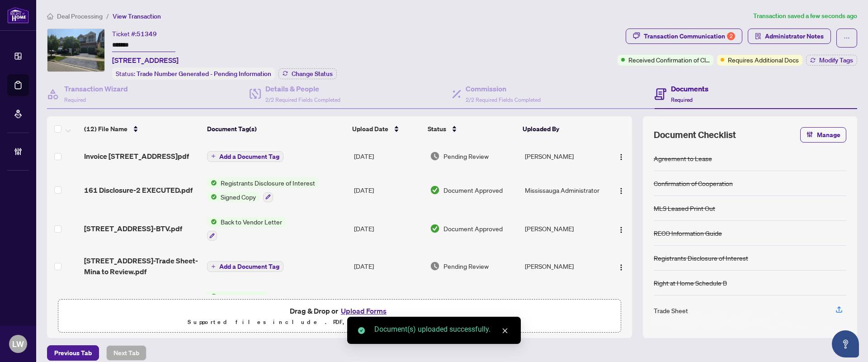
click at [215, 157] on button "Add a Document Tag" at bounding box center [245, 156] width 76 height 11
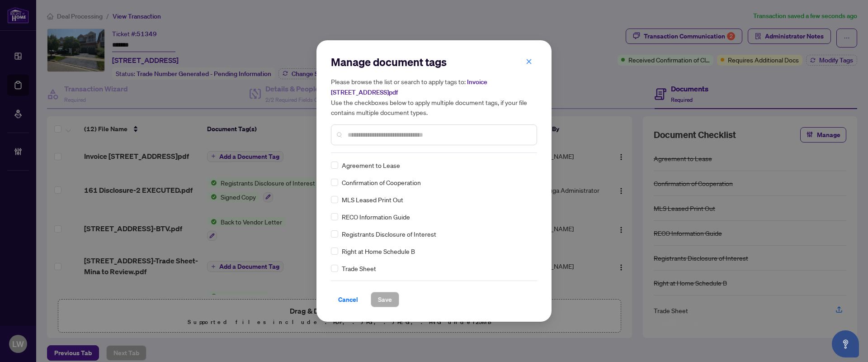
click at [365, 132] on input "text" at bounding box center [439, 135] width 182 height 10
type input "***"
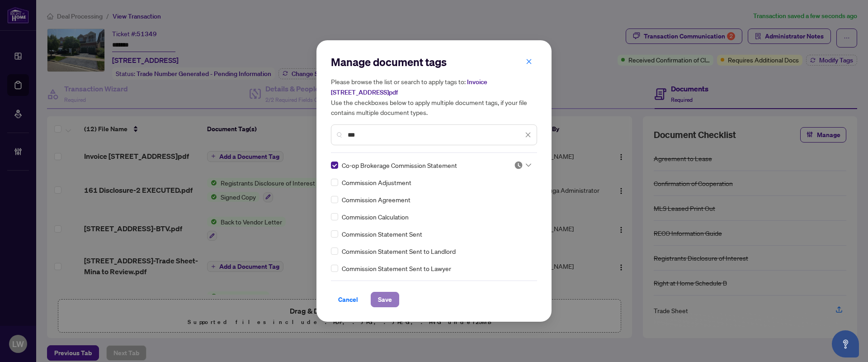
click at [385, 298] on span "Save" at bounding box center [385, 299] width 14 height 14
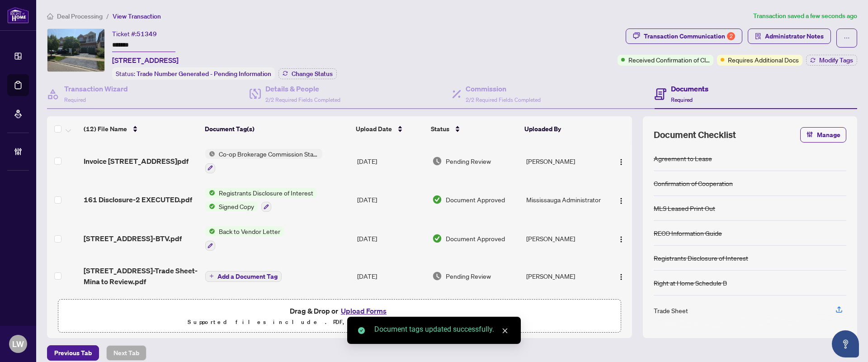
click at [464, 160] on span "Pending Review" at bounding box center [468, 161] width 45 height 10
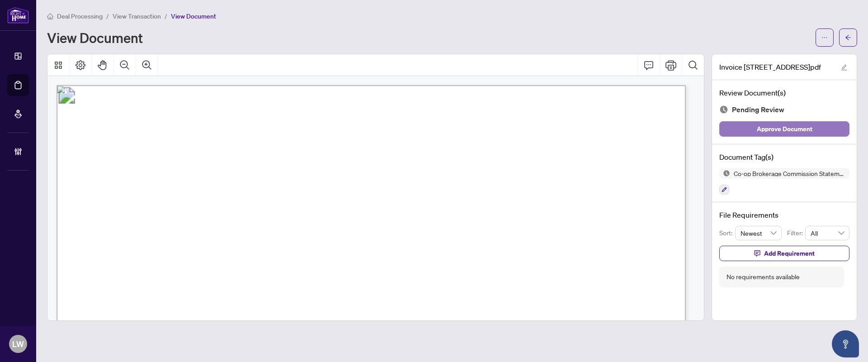
click at [778, 127] on span "Approve Document" at bounding box center [785, 129] width 56 height 14
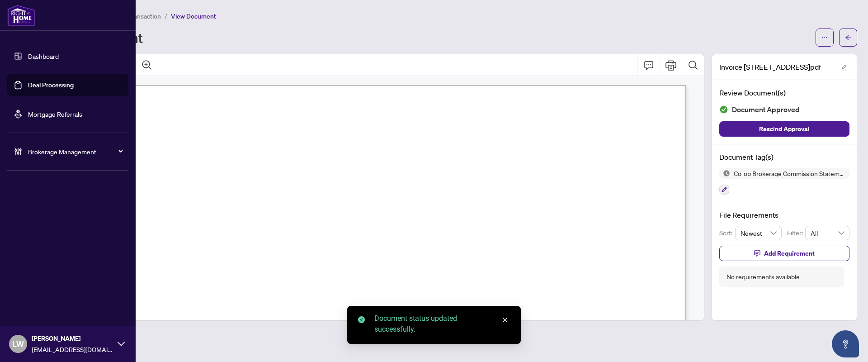
click at [49, 84] on link "Deal Processing" at bounding box center [51, 85] width 46 height 8
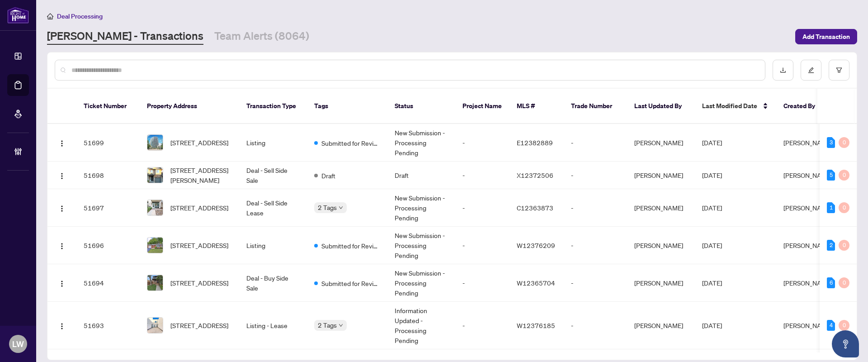
click at [278, 69] on input "text" at bounding box center [414, 70] width 687 height 10
type input "*****"
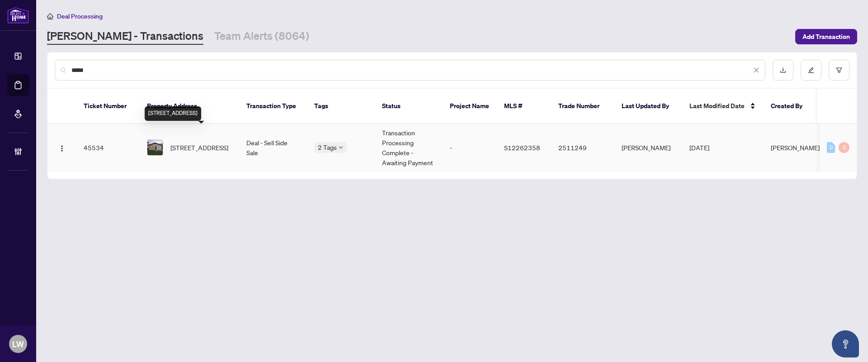
click at [192, 142] on span "[STREET_ADDRESS]" at bounding box center [200, 147] width 58 height 10
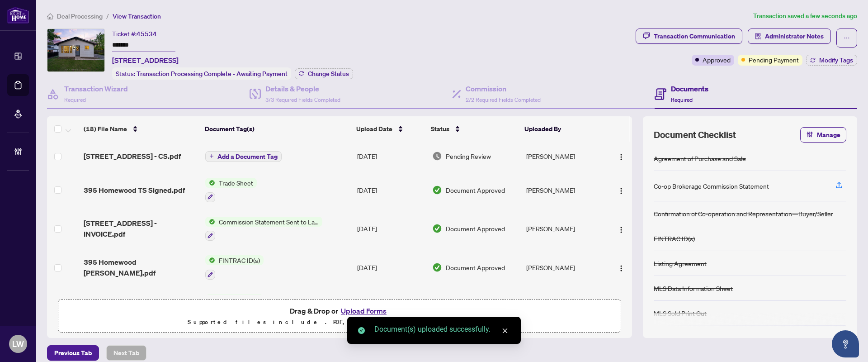
click at [213, 156] on button "Add a Document Tag" at bounding box center [243, 156] width 76 height 11
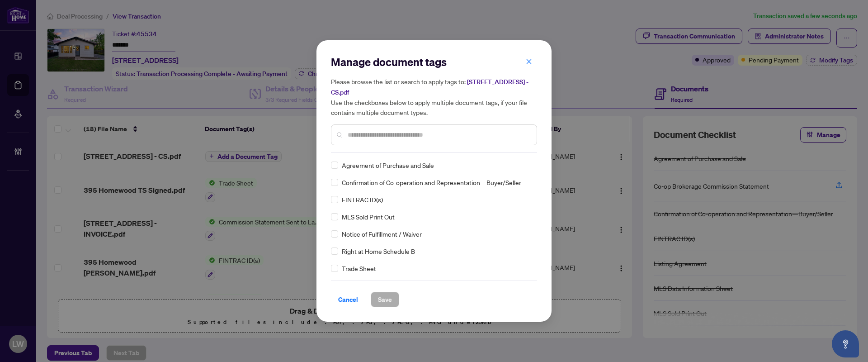
click at [394, 136] on input "text" at bounding box center [439, 135] width 182 height 10
type input "***"
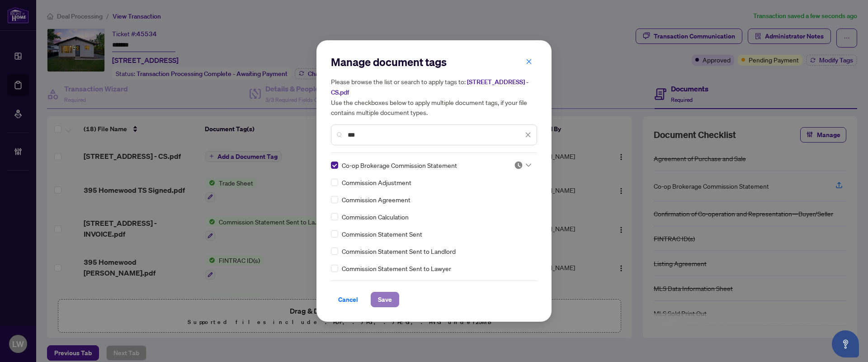
click at [388, 297] on span "Save" at bounding box center [385, 299] width 14 height 14
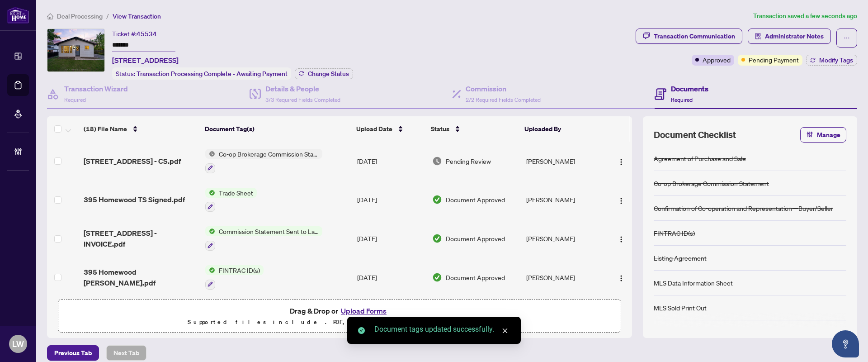
click at [473, 159] on span "Pending Review" at bounding box center [468, 161] width 45 height 10
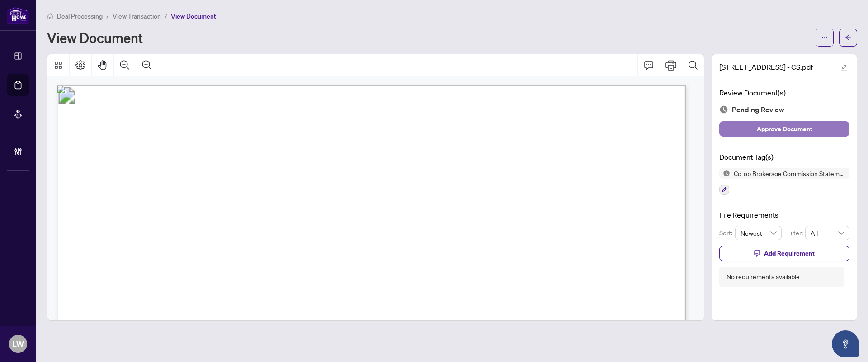
click at [773, 130] on span "Approve Document" at bounding box center [785, 129] width 56 height 14
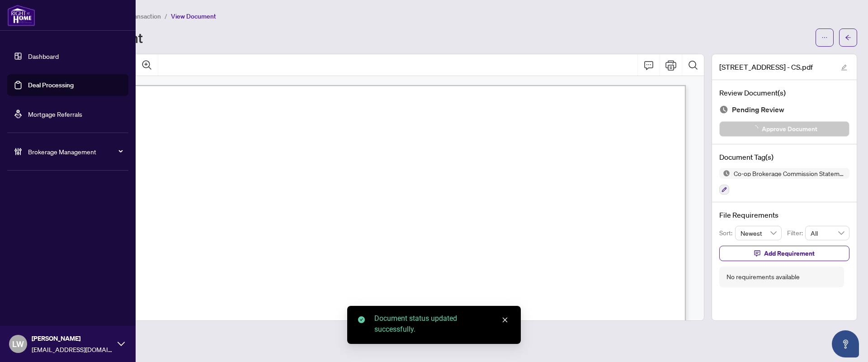
click at [43, 87] on link "Deal Processing" at bounding box center [51, 85] width 46 height 8
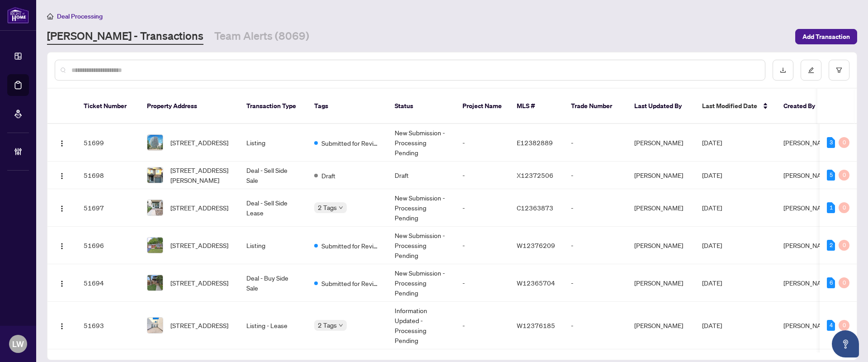
click at [303, 71] on input "text" at bounding box center [414, 70] width 687 height 10
type input "*****"
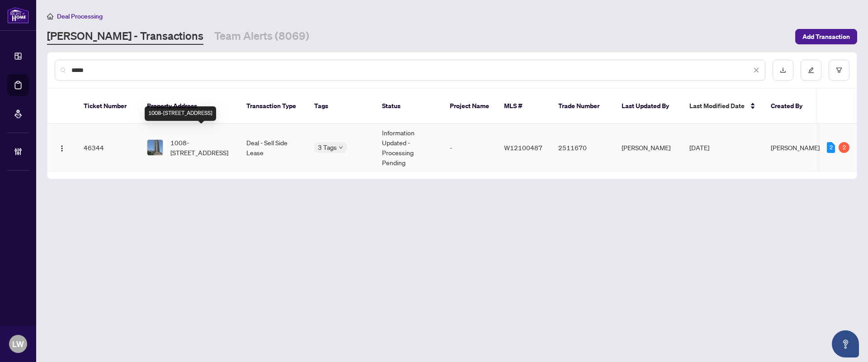
click at [194, 137] on span "1008-[STREET_ADDRESS]" at bounding box center [202, 147] width 62 height 20
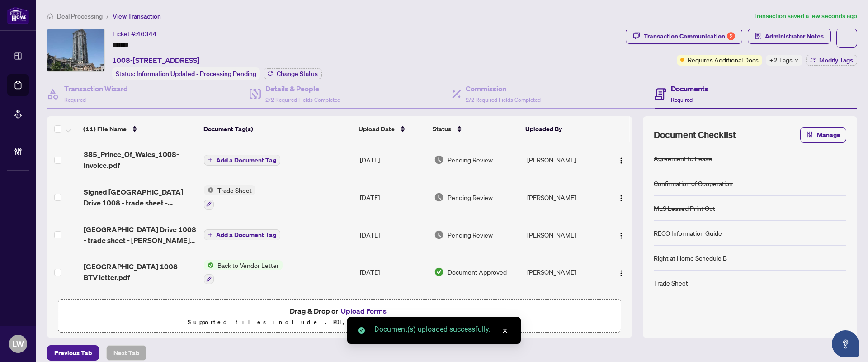
click at [218, 157] on span "Add a Document Tag" at bounding box center [246, 160] width 60 height 6
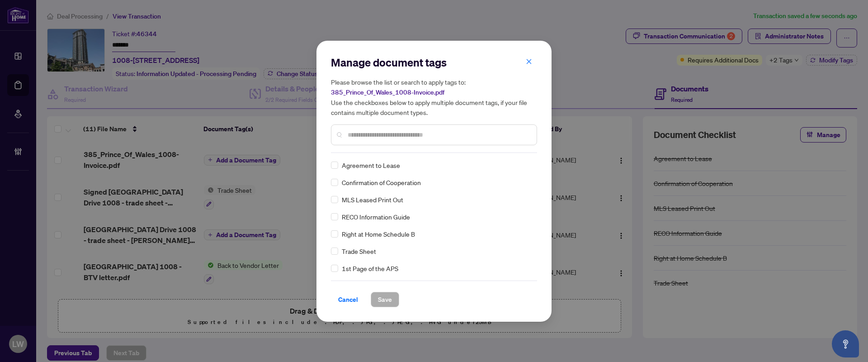
click at [417, 132] on input "text" at bounding box center [439, 135] width 182 height 10
type input "***"
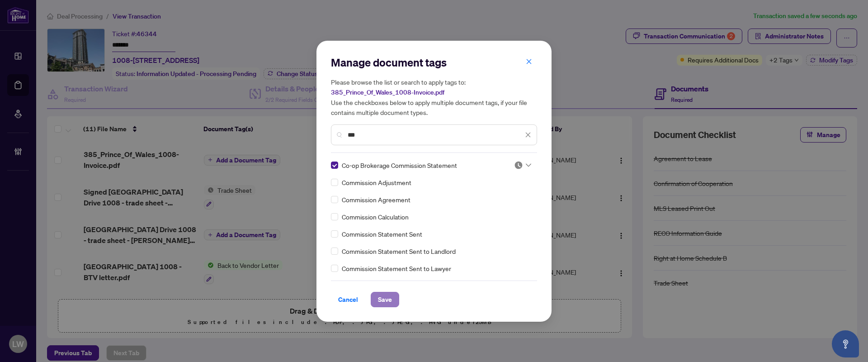
click at [386, 296] on span "Save" at bounding box center [385, 299] width 14 height 14
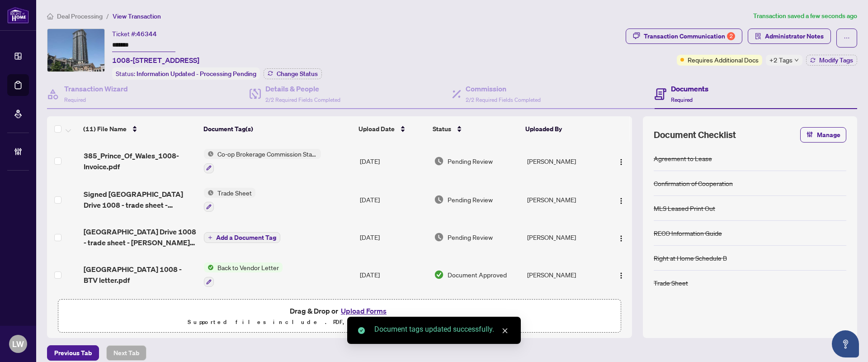
click at [473, 159] on span "Pending Review" at bounding box center [470, 161] width 45 height 10
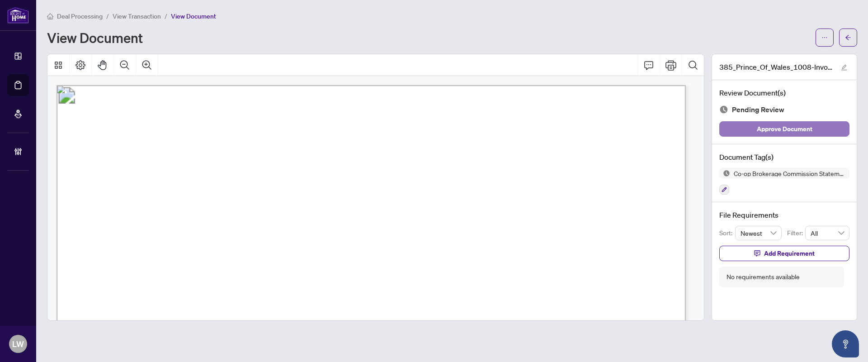
click at [770, 128] on span "Approve Document" at bounding box center [785, 129] width 56 height 14
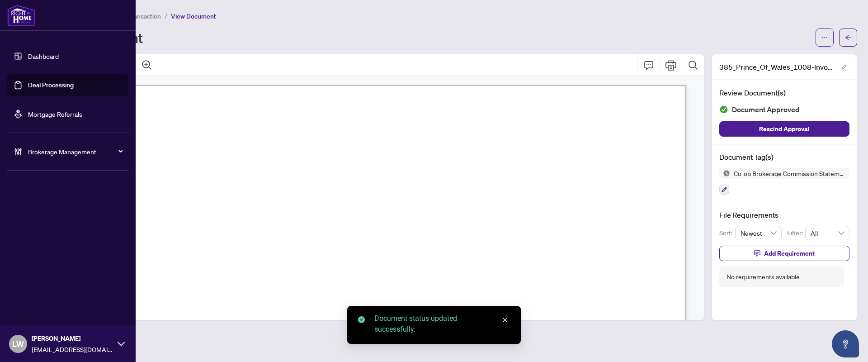
click at [48, 89] on link "Deal Processing" at bounding box center [51, 85] width 46 height 8
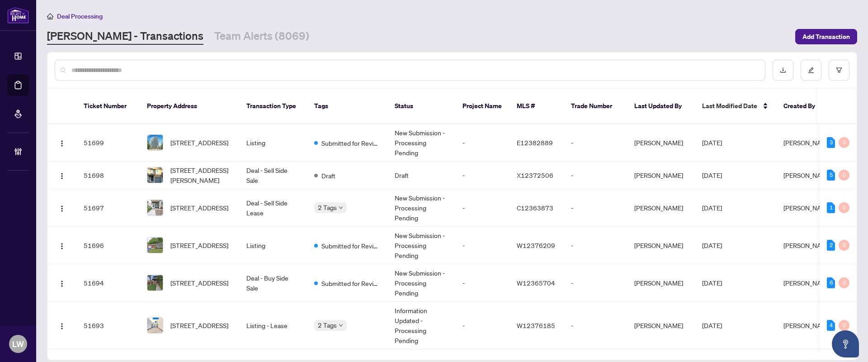
click at [384, 62] on div at bounding box center [410, 70] width 711 height 21
click at [402, 65] on input "text" at bounding box center [414, 70] width 687 height 10
type input "*****"
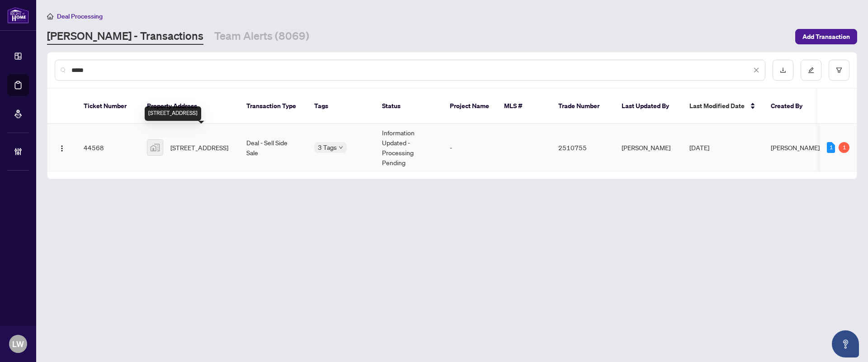
click at [197, 142] on span "[STREET_ADDRESS]" at bounding box center [200, 147] width 58 height 10
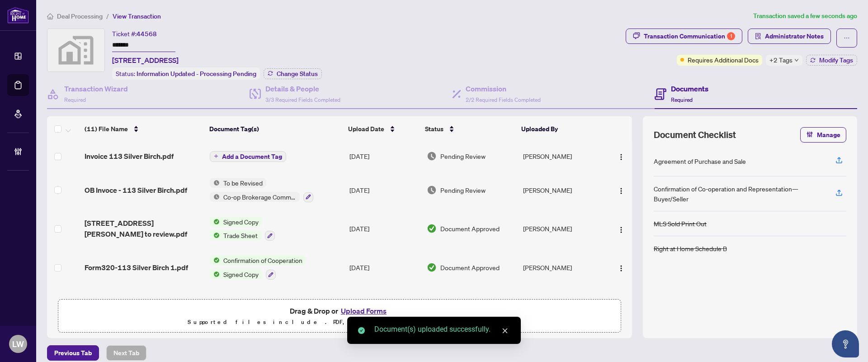
click at [223, 153] on span "Add a Document Tag" at bounding box center [252, 156] width 60 height 6
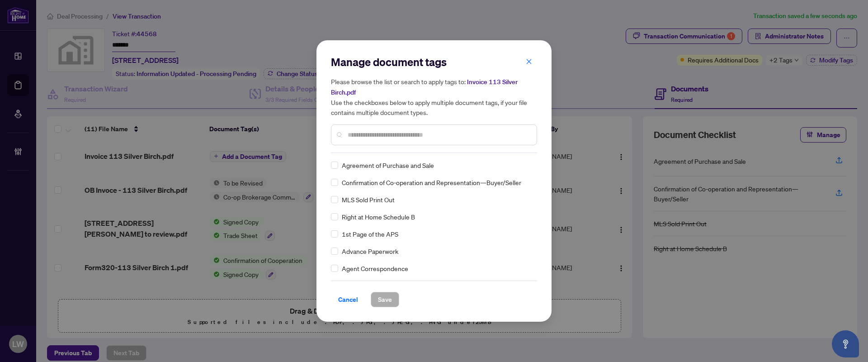
click at [437, 132] on input "text" at bounding box center [439, 135] width 182 height 10
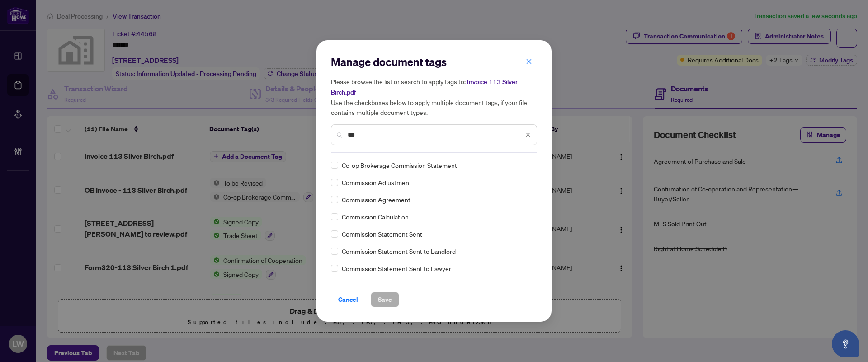
type input "***"
click at [385, 296] on span "Save" at bounding box center [385, 299] width 14 height 14
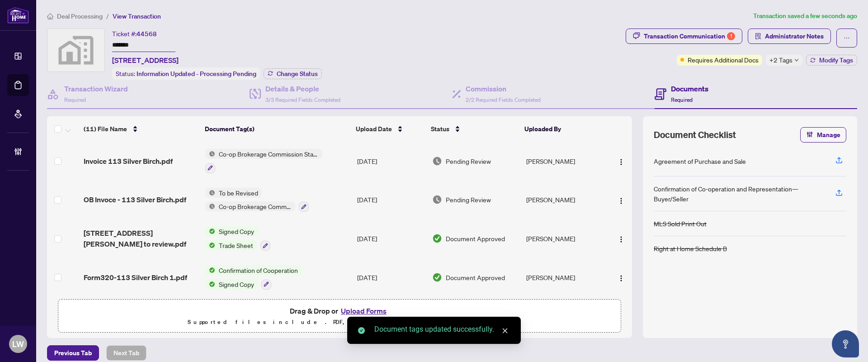
click at [474, 159] on span "Pending Review" at bounding box center [468, 161] width 45 height 10
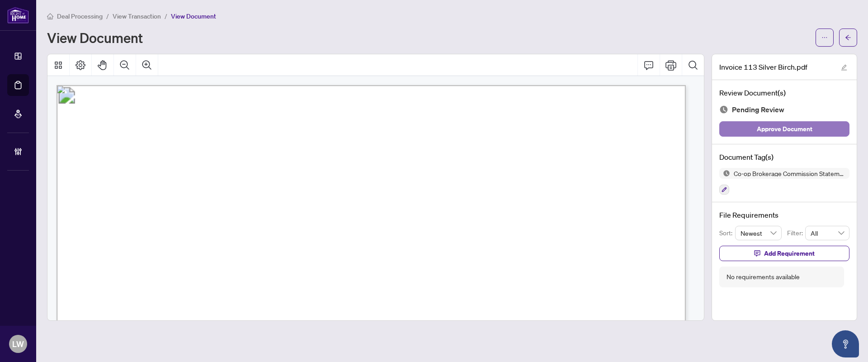
click at [774, 125] on span "Approve Document" at bounding box center [785, 129] width 56 height 14
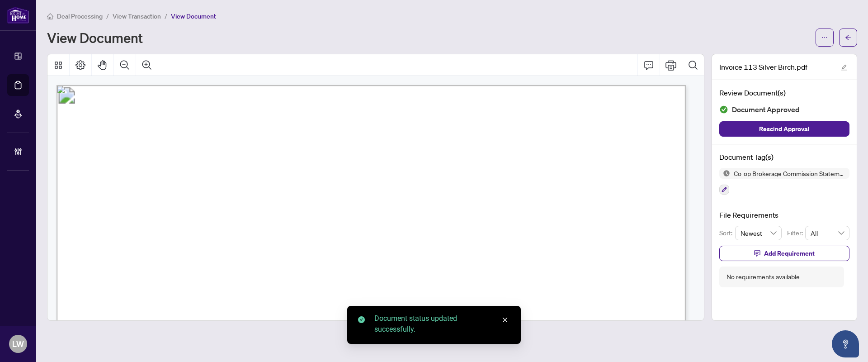
click at [138, 16] on span "View Transaction" at bounding box center [137, 16] width 48 height 8
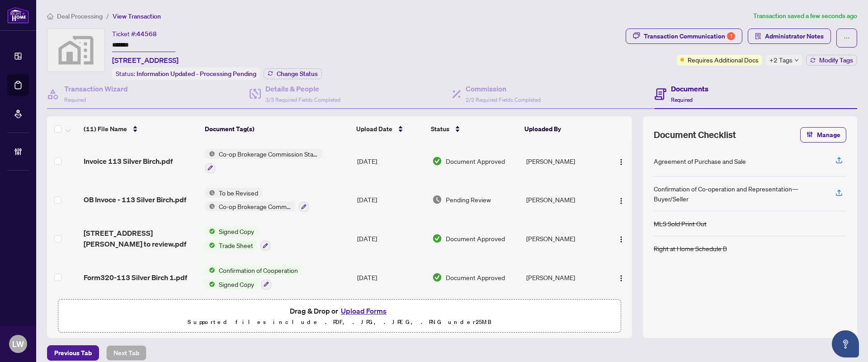
click at [466, 194] on span "Pending Review" at bounding box center [468, 199] width 45 height 10
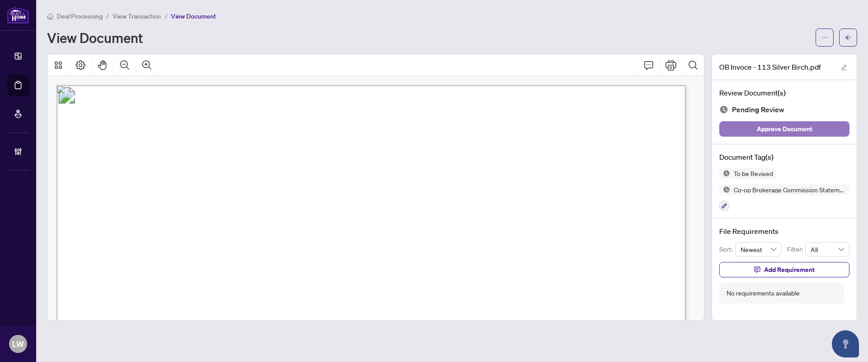
click at [778, 129] on span "Approve Document" at bounding box center [785, 129] width 56 height 14
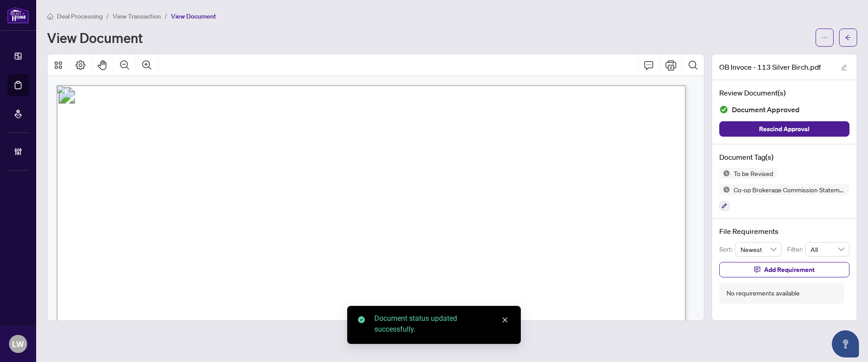
click at [142, 16] on span "View Transaction" at bounding box center [137, 16] width 48 height 8
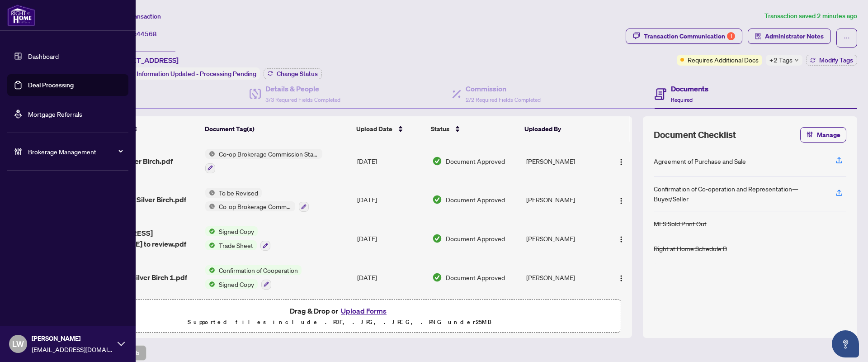
click at [45, 89] on link "Deal Processing" at bounding box center [51, 85] width 46 height 8
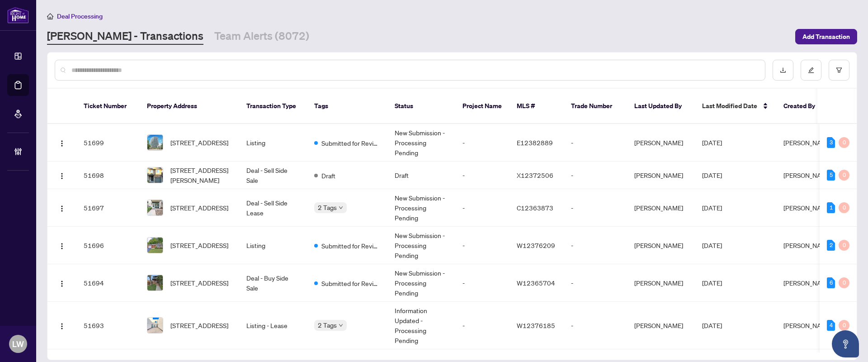
click at [275, 65] on input "text" at bounding box center [414, 70] width 687 height 10
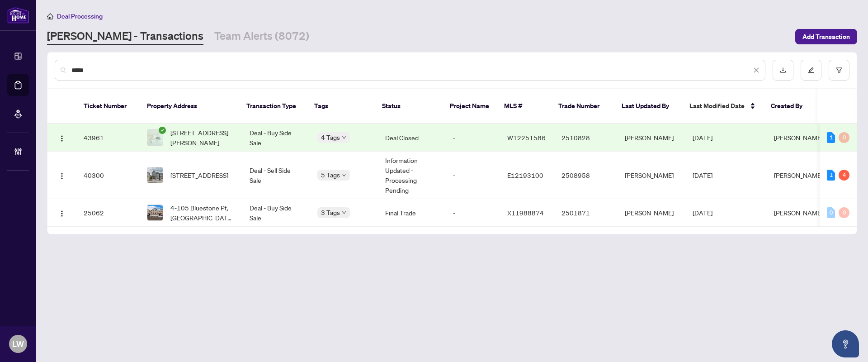
type input "*****"
click at [204, 170] on span "[STREET_ADDRESS]" at bounding box center [200, 175] width 58 height 10
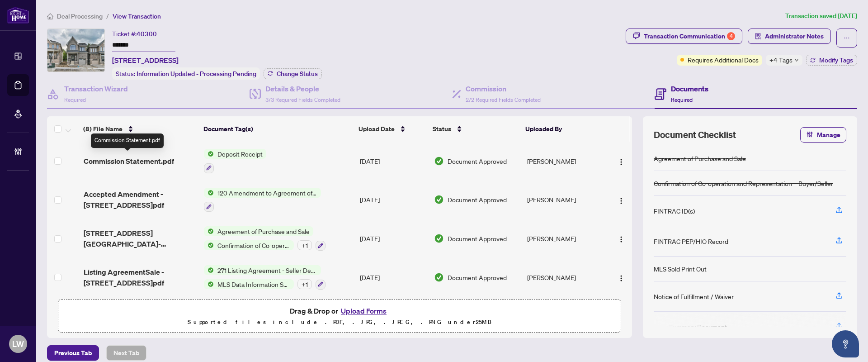
click at [152, 159] on span "Commission Statement.pdf" at bounding box center [129, 161] width 90 height 11
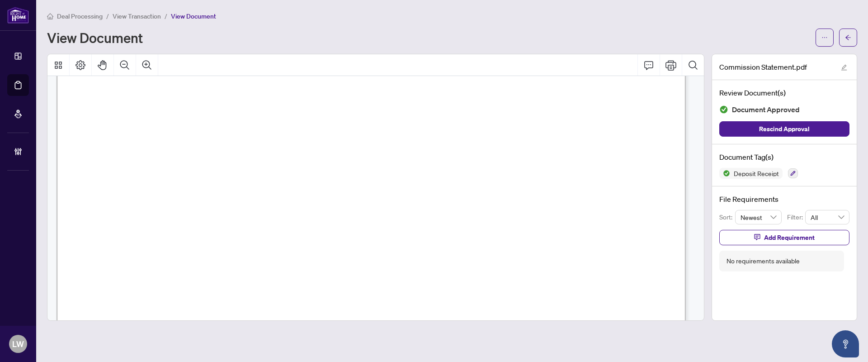
scroll to position [396, 0]
click at [134, 17] on span "View Transaction" at bounding box center [137, 16] width 48 height 8
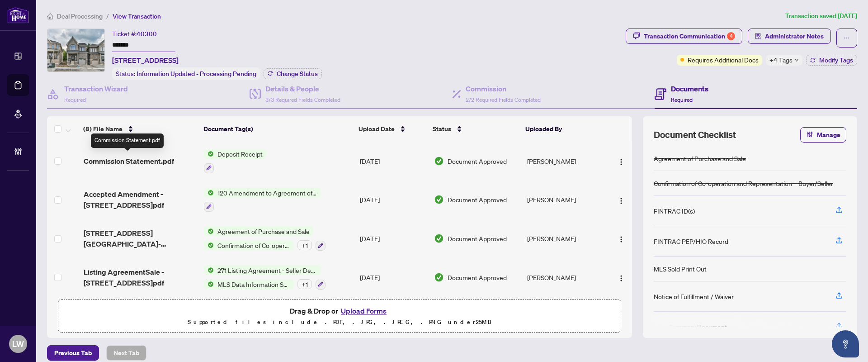
click at [161, 161] on span "Commission Statement.pdf" at bounding box center [129, 161] width 90 height 11
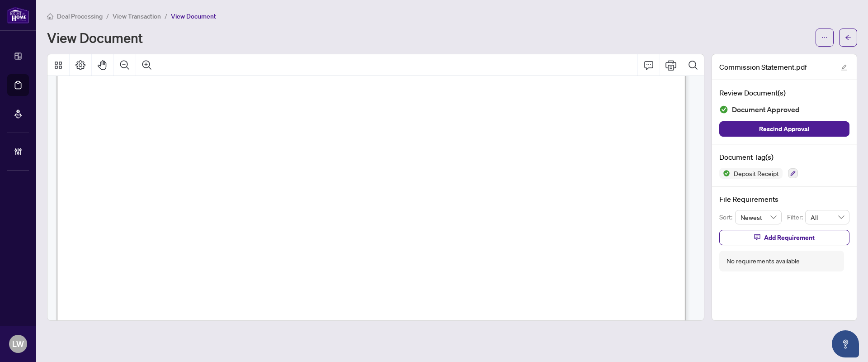
scroll to position [588, 0]
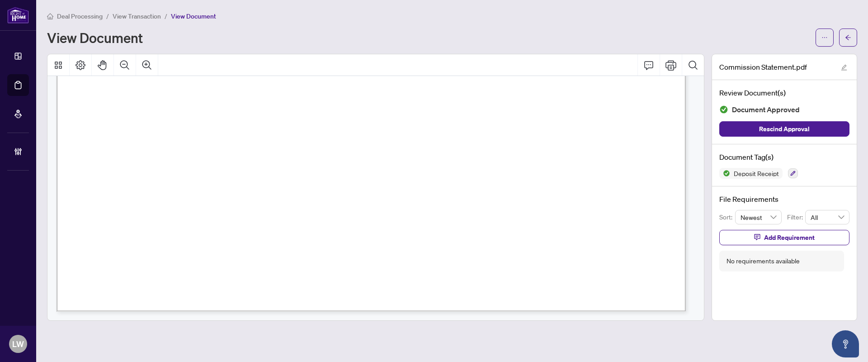
click at [152, 12] on span "View Transaction" at bounding box center [137, 16] width 48 height 8
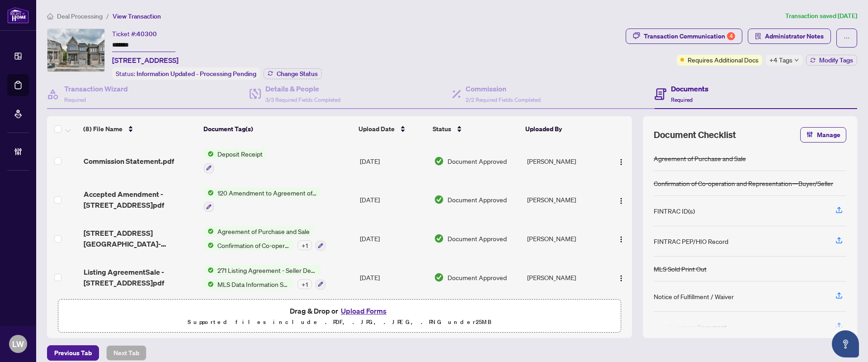
click at [240, 155] on span "Deposit Receipt" at bounding box center [240, 154] width 52 height 10
click at [207, 167] on icon "button" at bounding box center [208, 167] width 5 height 5
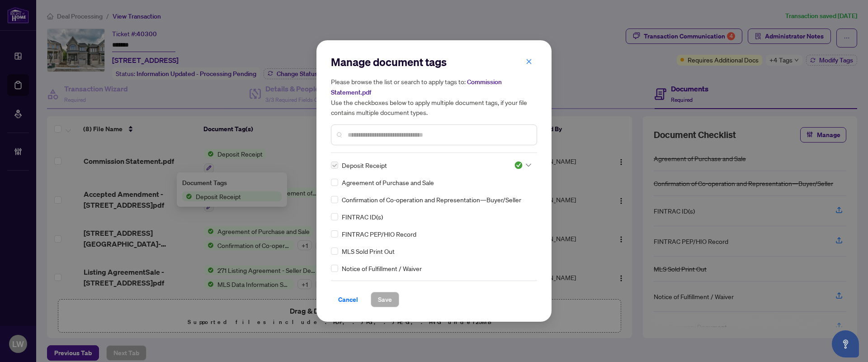
click at [384, 132] on input "text" at bounding box center [439, 135] width 182 height 10
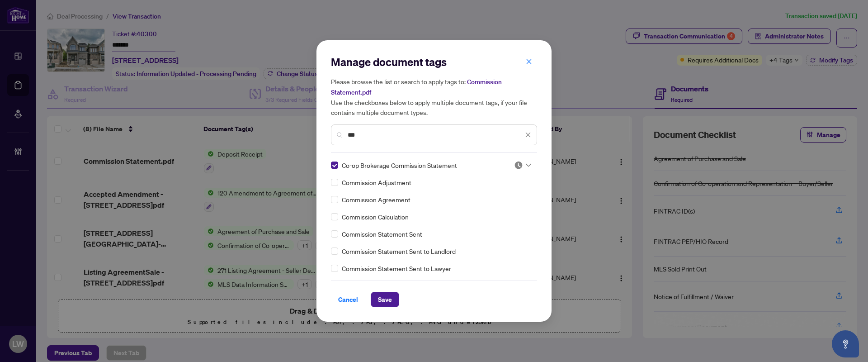
drag, startPoint x: 373, startPoint y: 133, endPoint x: 341, endPoint y: 129, distance: 31.9
click at [341, 129] on div "***" at bounding box center [434, 134] width 206 height 21
type input "***"
click at [335, 164] on label at bounding box center [334, 165] width 7 height 10
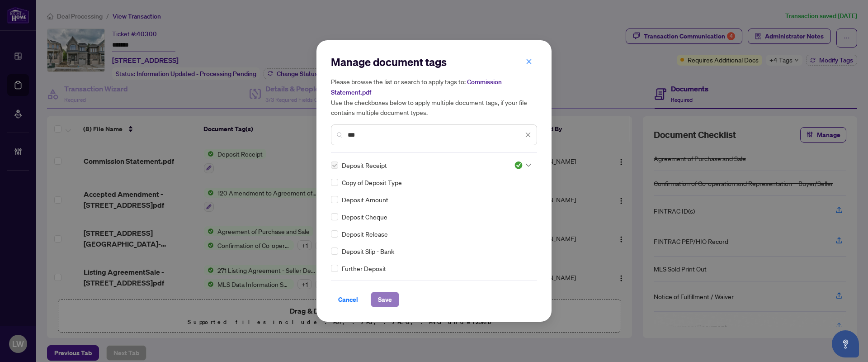
click at [385, 302] on span "Save" at bounding box center [385, 299] width 14 height 14
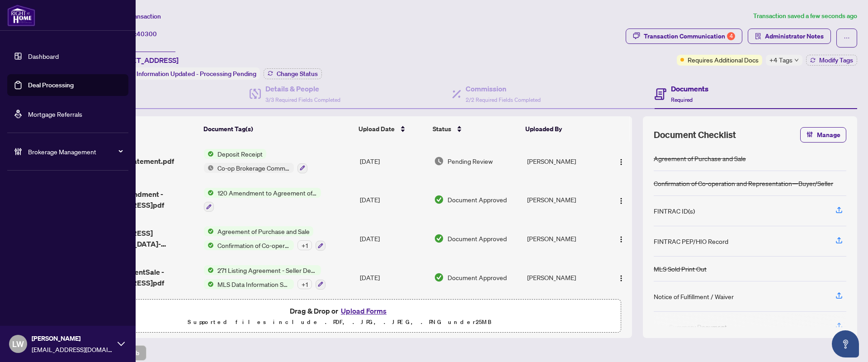
click at [42, 84] on link "Deal Processing" at bounding box center [51, 85] width 46 height 8
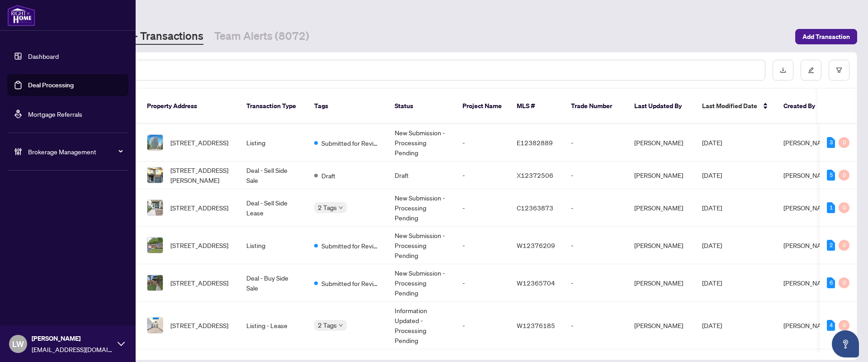
click at [20, 345] on span "LW" at bounding box center [18, 343] width 12 height 13
click at [44, 307] on span "Logout" at bounding box center [36, 309] width 20 height 14
